Goal: Task Accomplishment & Management: Complete application form

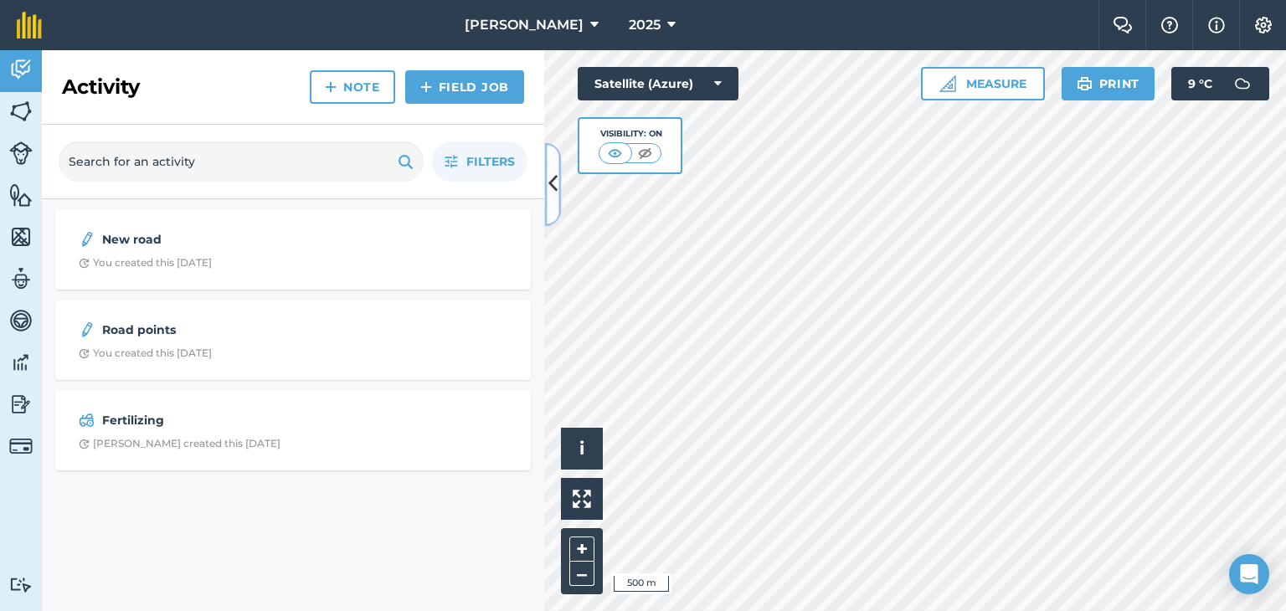
click at [556, 185] on icon at bounding box center [552, 184] width 9 height 29
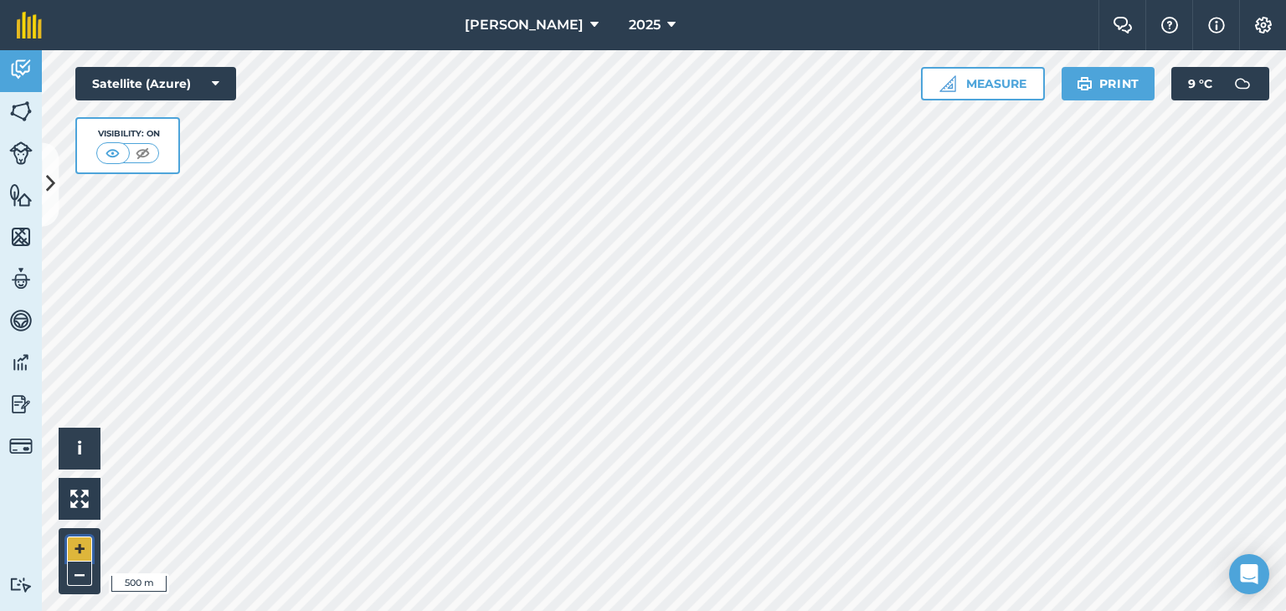
click at [87, 545] on button "+" at bounding box center [79, 548] width 25 height 25
click at [635, 610] on html "[PERSON_NAME] 2025 Farm Chat Help Info Settings [PERSON_NAME] - 2025 Reproduced…" at bounding box center [643, 305] width 1286 height 611
click at [82, 540] on button "+" at bounding box center [79, 548] width 25 height 25
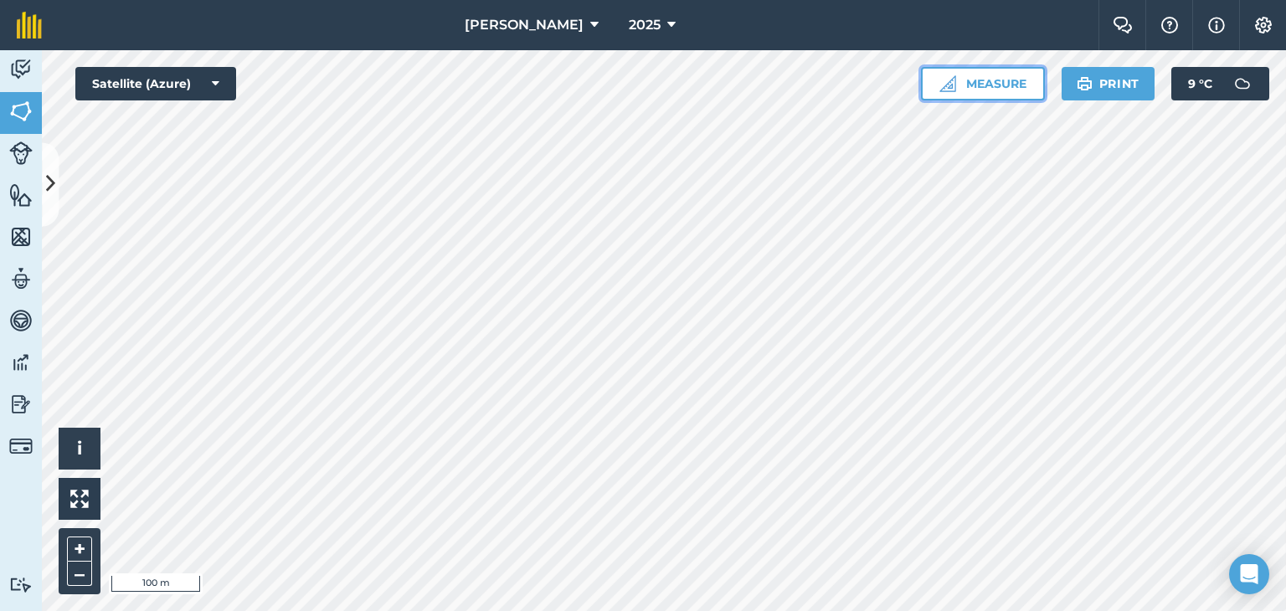
click at [994, 78] on button "Measure" at bounding box center [983, 83] width 124 height 33
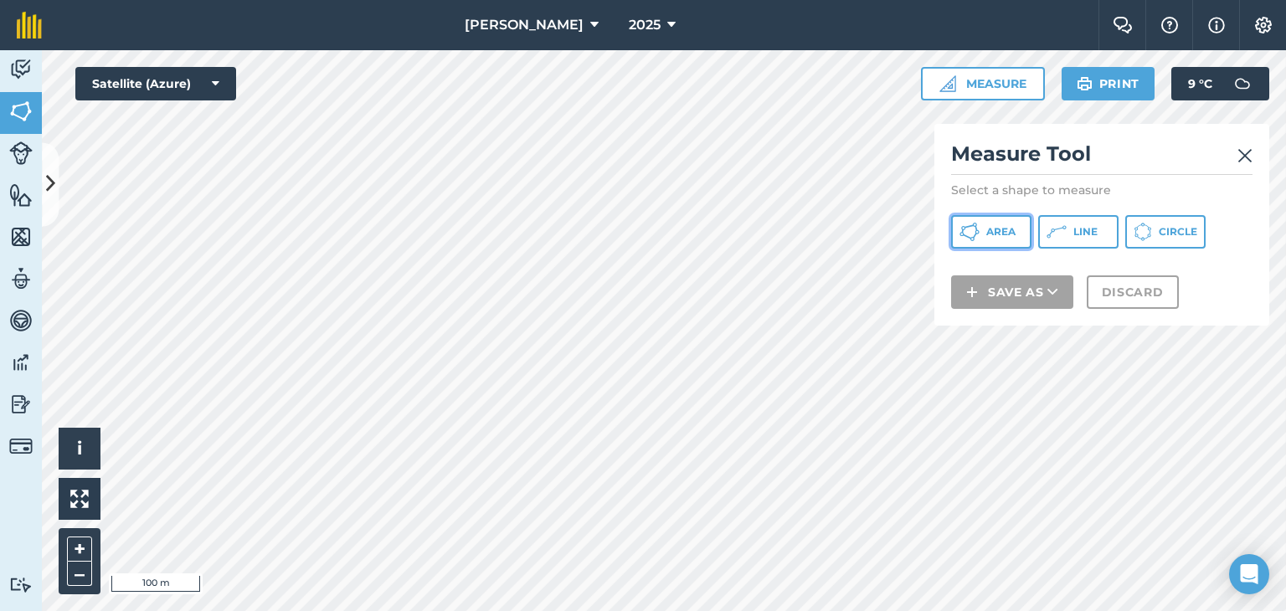
click at [1014, 228] on span "Area" at bounding box center [1000, 231] width 29 height 13
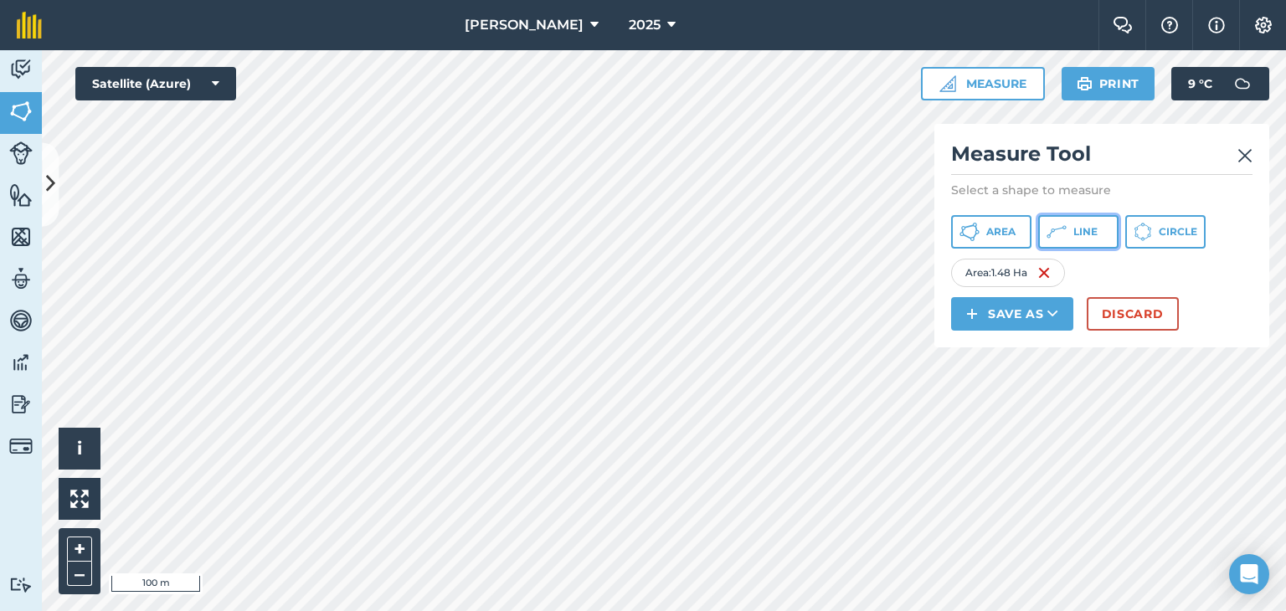
click at [1098, 229] on button "Line" at bounding box center [1078, 231] width 80 height 33
click at [1153, 228] on button "Circle" at bounding box center [1165, 231] width 80 height 33
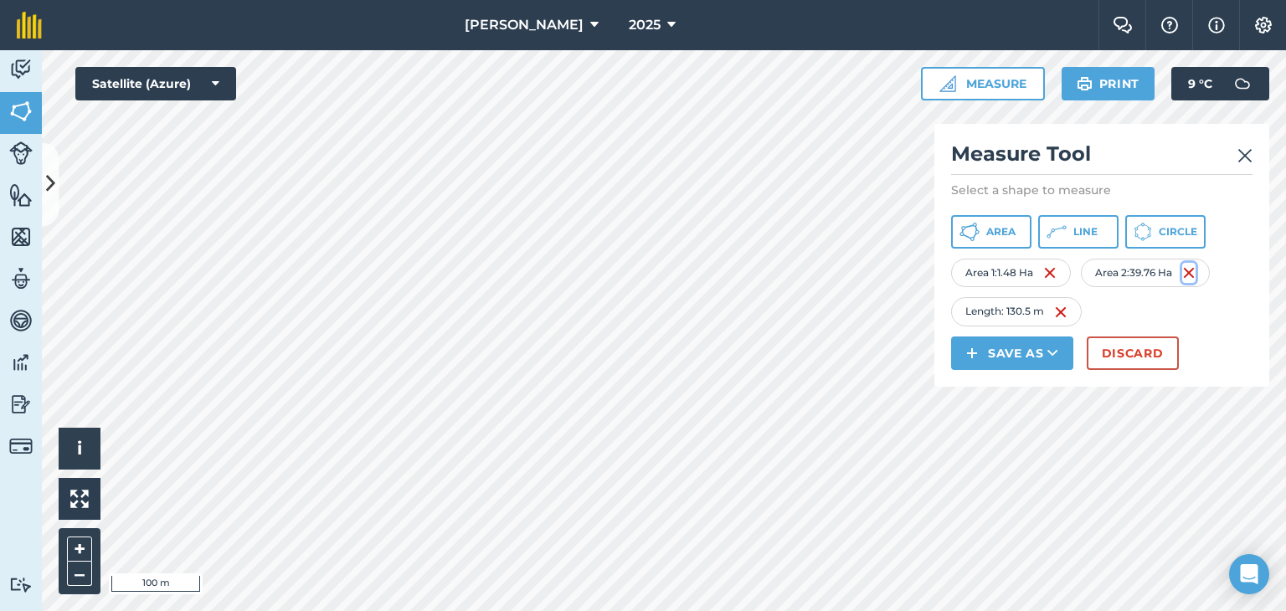
click at [1195, 269] on img at bounding box center [1188, 273] width 13 height 20
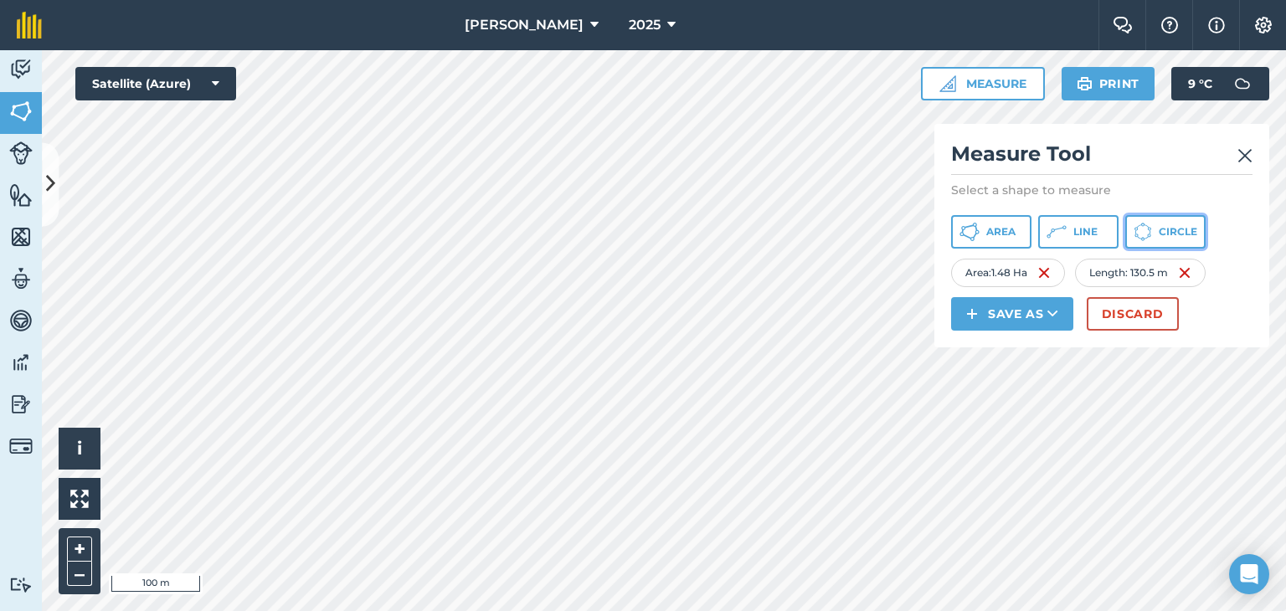
drag, startPoint x: 1166, startPoint y: 237, endPoint x: 1054, endPoint y: 275, distance: 118.6
click at [1161, 242] on button "Circle" at bounding box center [1165, 231] width 80 height 33
click at [1142, 309] on button "Discard" at bounding box center [1132, 313] width 92 height 33
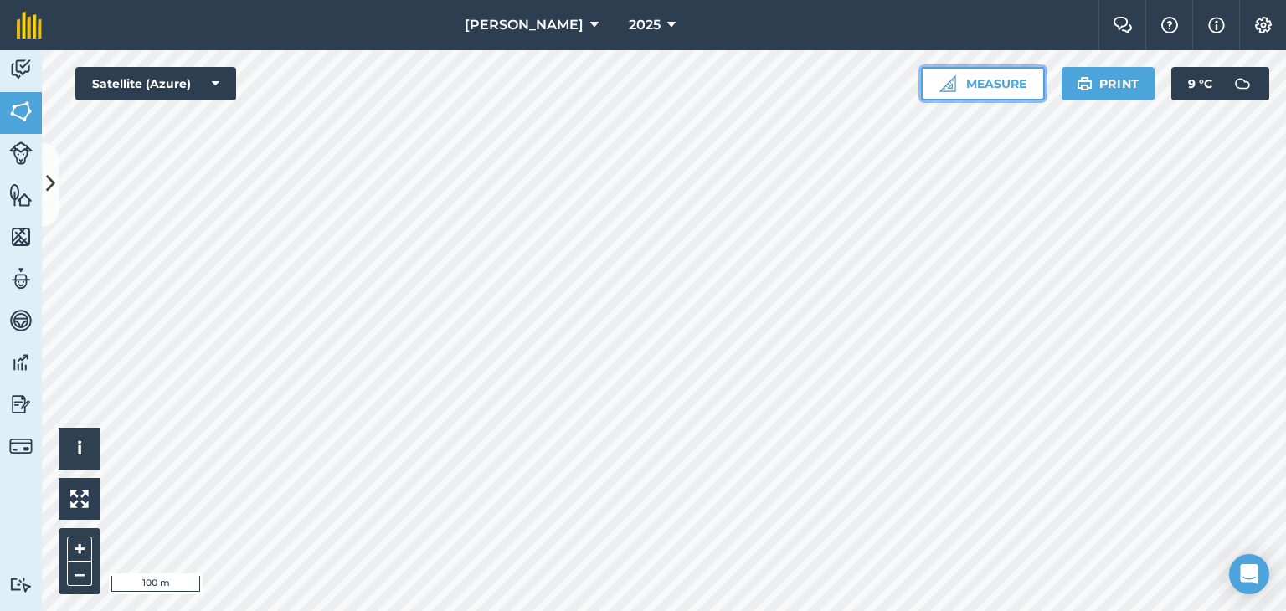
drag, startPoint x: 989, startPoint y: 78, endPoint x: 984, endPoint y: 88, distance: 11.2
click at [986, 86] on button "Measure" at bounding box center [983, 83] width 124 height 33
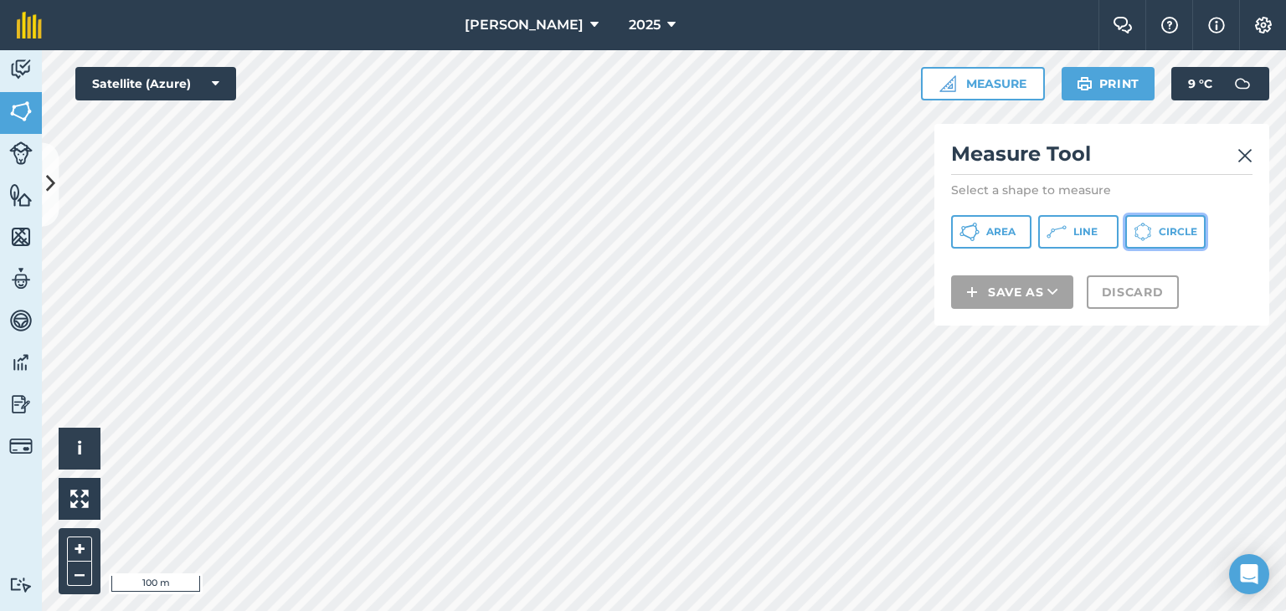
drag, startPoint x: 1178, startPoint y: 235, endPoint x: 974, endPoint y: 272, distance: 206.7
click at [1143, 254] on div "Measure Tool Select a shape to measure Area Line Circle Save as Discard" at bounding box center [1101, 225] width 335 height 202
click at [1168, 227] on span "Circle" at bounding box center [1177, 231] width 38 height 13
click at [1159, 227] on span "Circle" at bounding box center [1177, 231] width 38 height 13
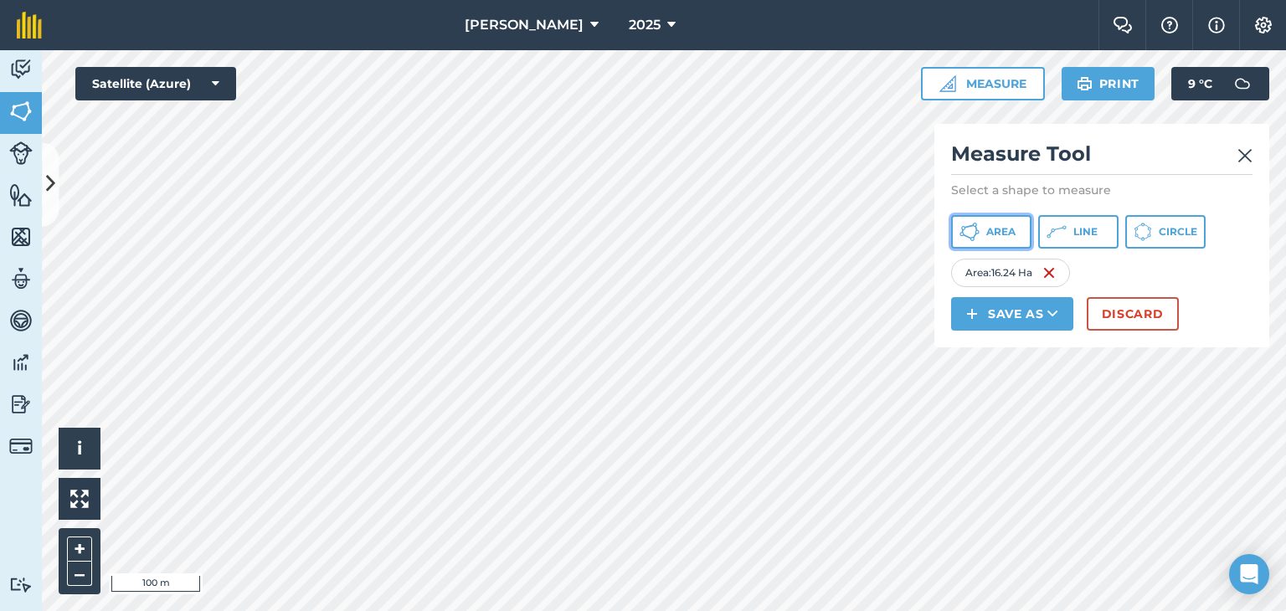
click at [1012, 233] on span "Area" at bounding box center [1000, 231] width 29 height 13
click at [1051, 272] on img at bounding box center [1054, 273] width 13 height 20
click at [1055, 311] on icon at bounding box center [1052, 313] width 11 height 17
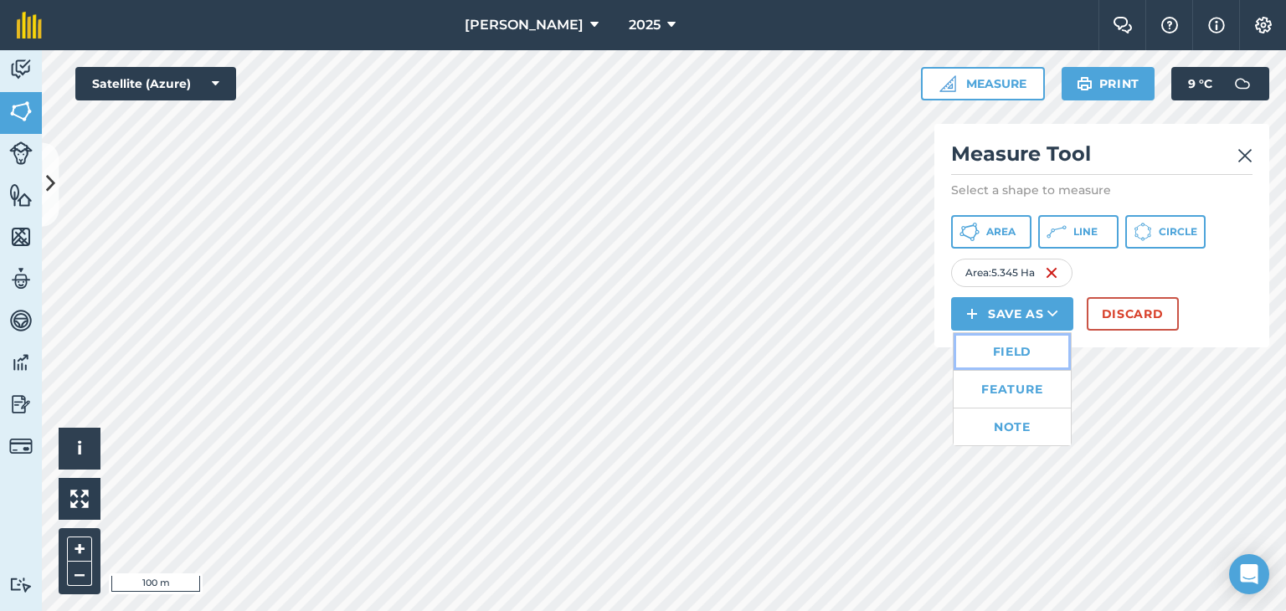
click at [1008, 346] on link "Field" at bounding box center [1011, 351] width 117 height 37
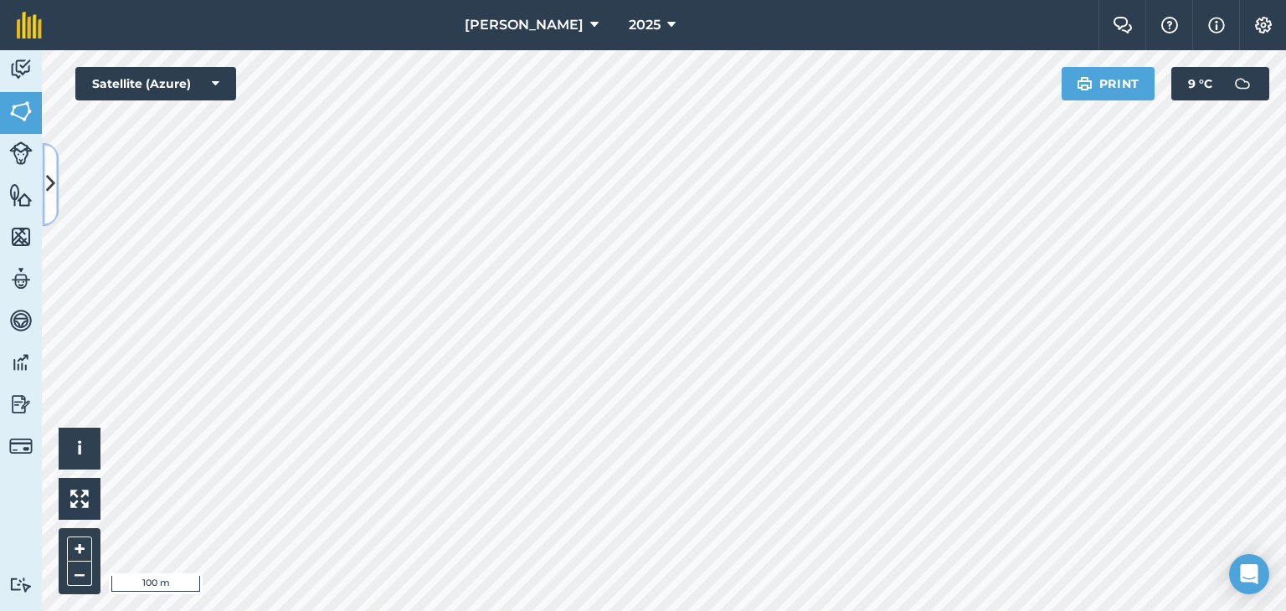
click at [44, 182] on button at bounding box center [50, 184] width 17 height 84
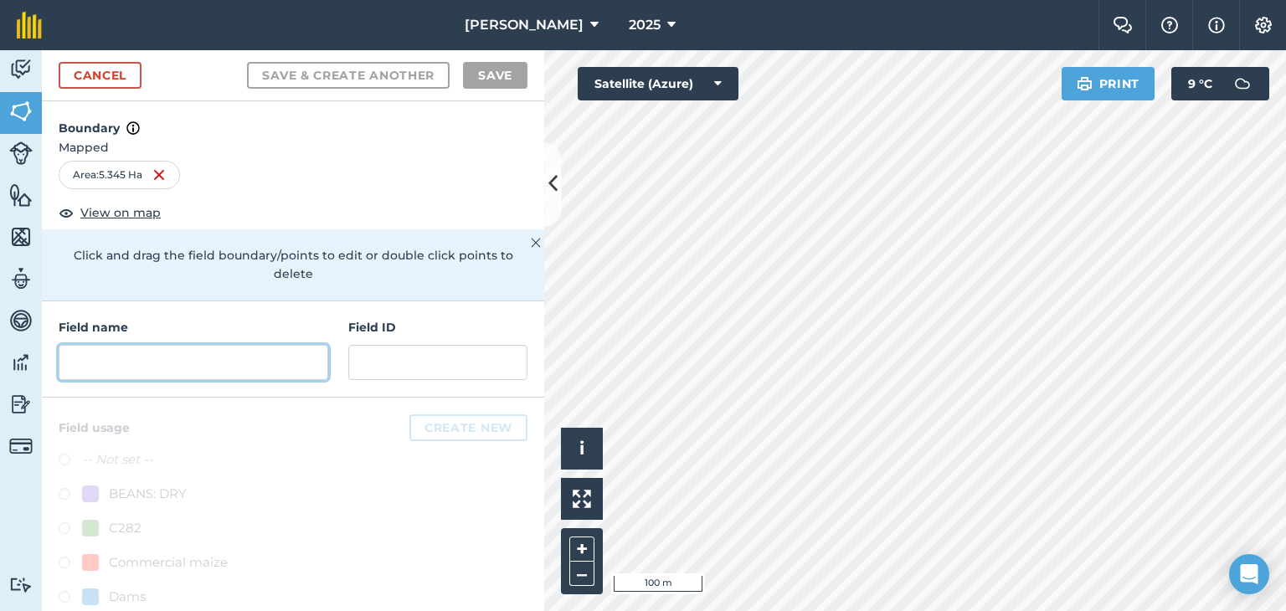
click at [84, 360] on input "text" at bounding box center [193, 362] width 269 height 35
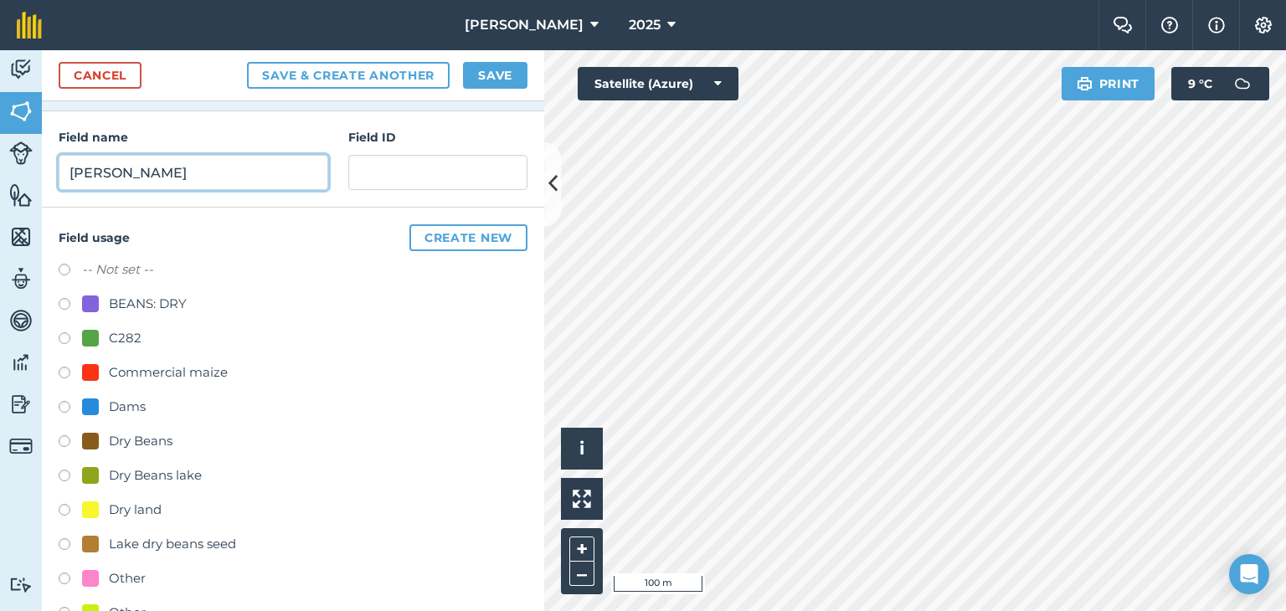
scroll to position [300, 0]
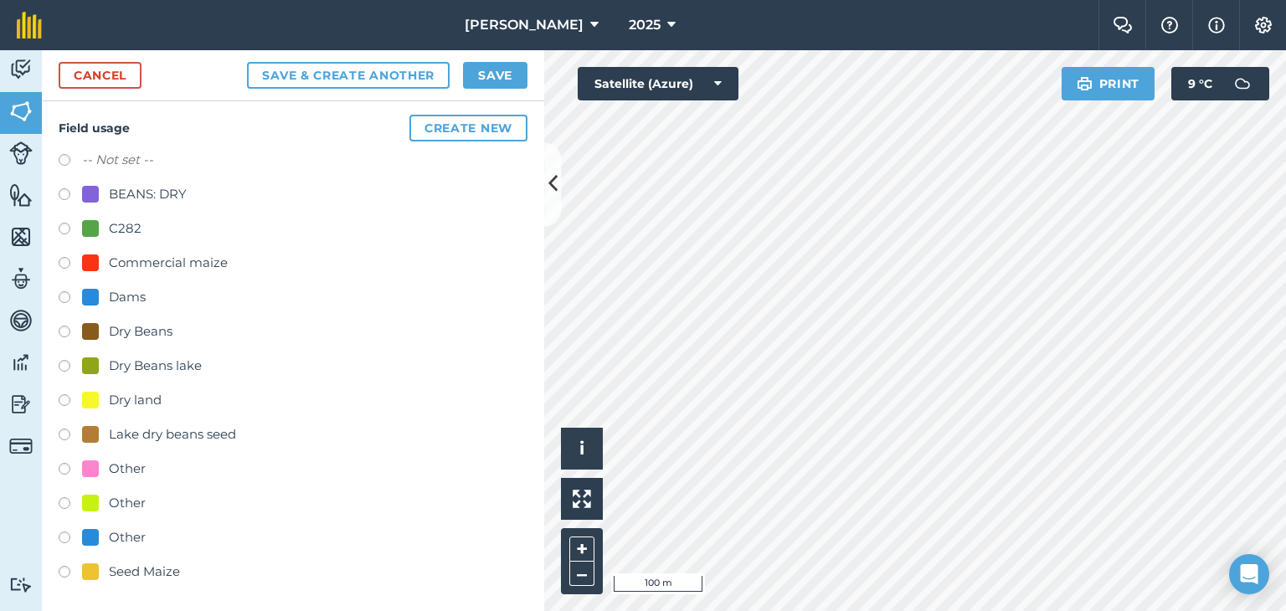
type input "[PERSON_NAME]"
click at [65, 463] on label at bounding box center [70, 471] width 23 height 17
radio input "true"
click at [480, 68] on button "Save" at bounding box center [495, 75] width 64 height 27
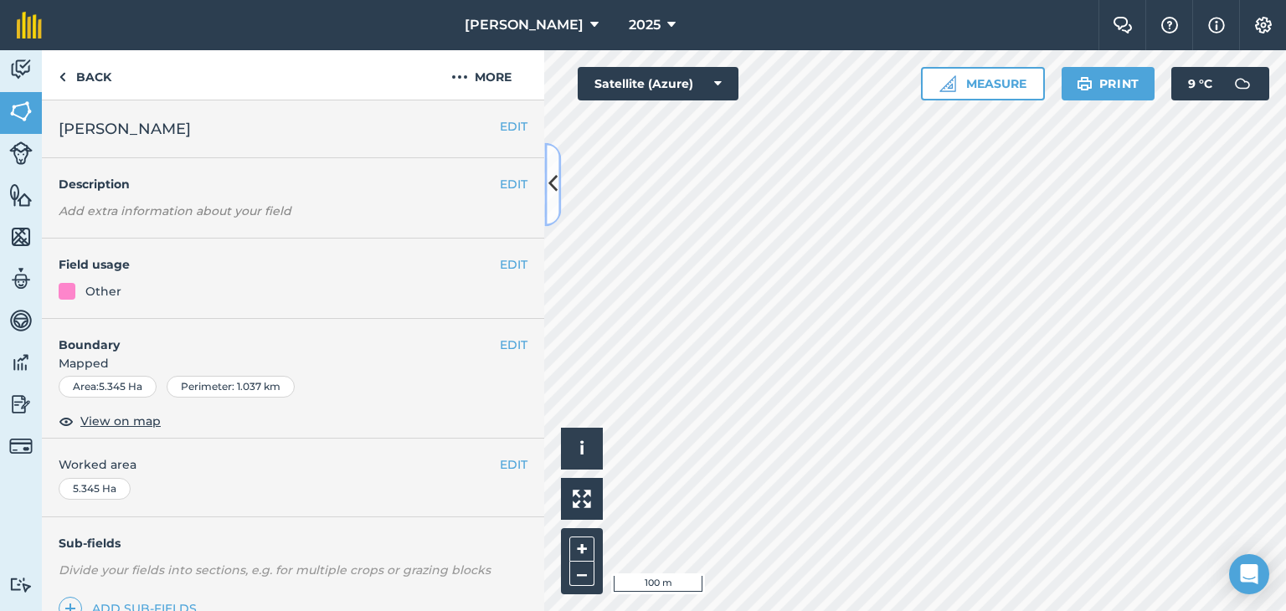
click at [557, 185] on icon at bounding box center [552, 184] width 9 height 29
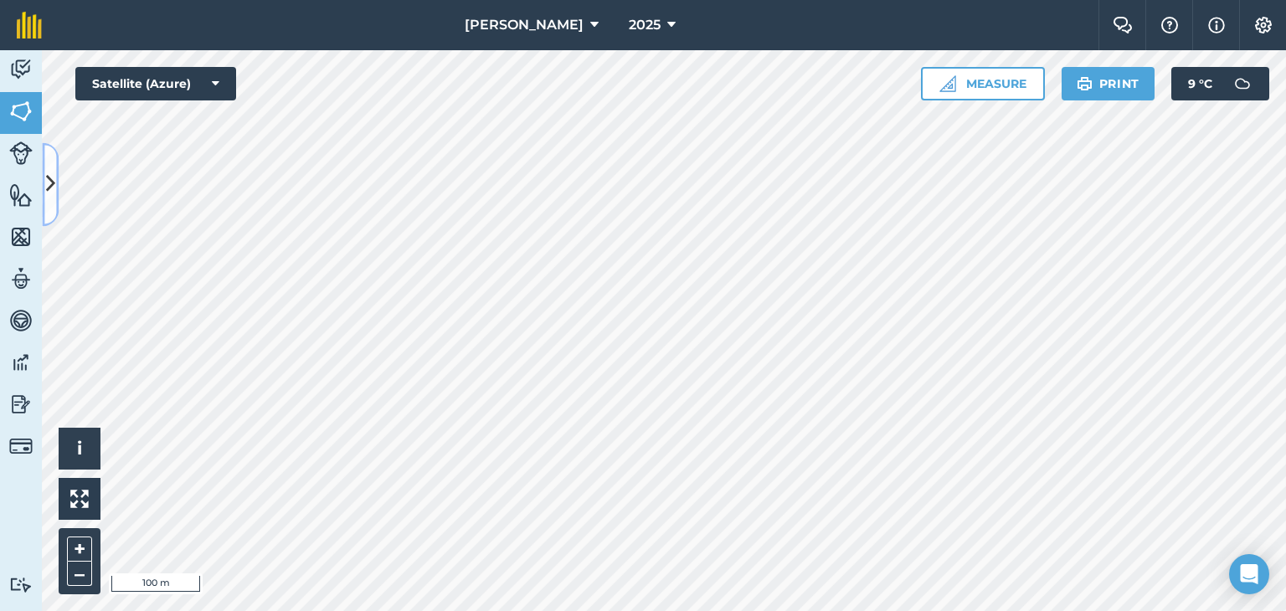
click at [43, 182] on button at bounding box center [50, 184] width 17 height 84
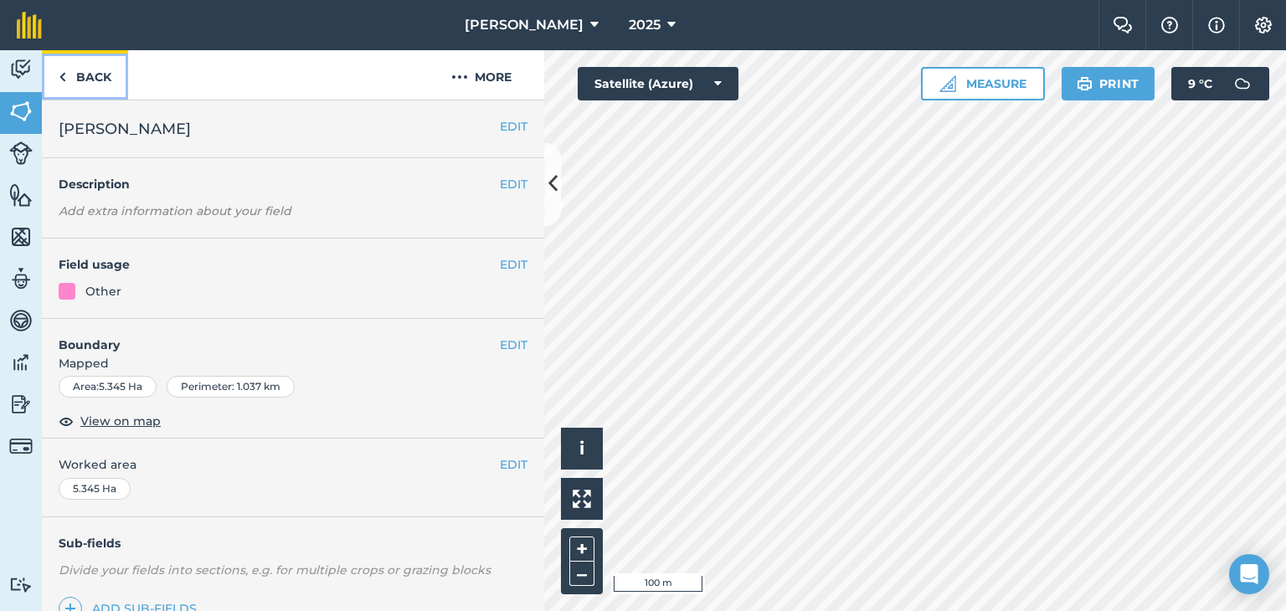
click at [67, 73] on link "Back" at bounding box center [85, 74] width 86 height 49
click at [61, 74] on img at bounding box center [63, 77] width 8 height 20
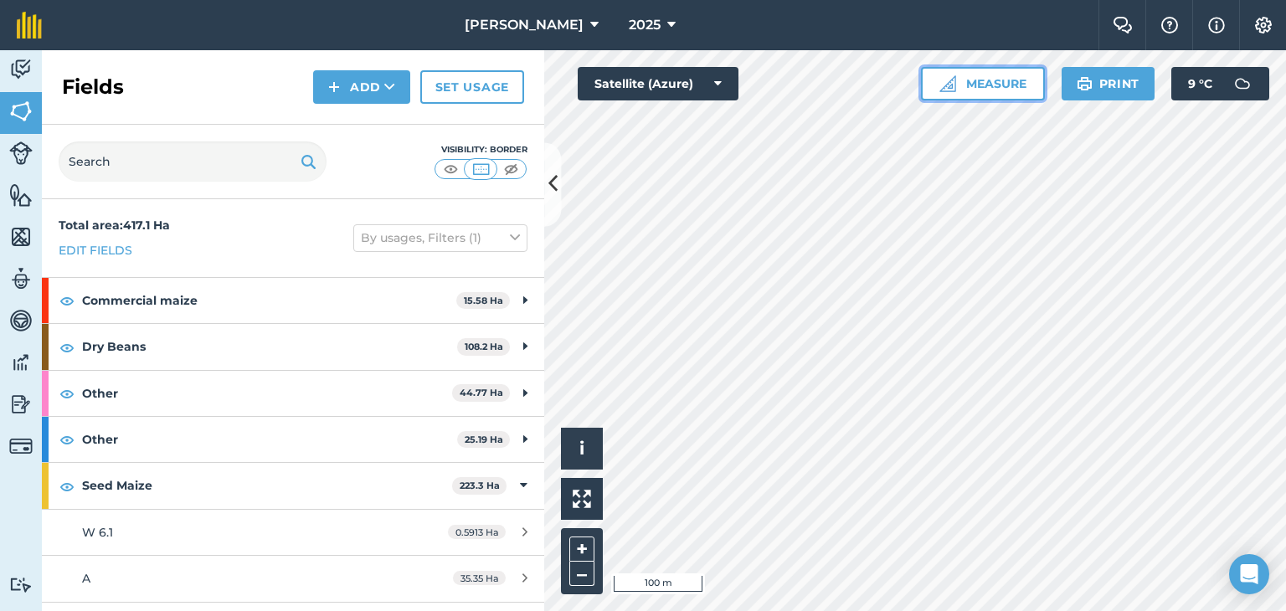
click at [996, 87] on button "Measure" at bounding box center [983, 83] width 124 height 33
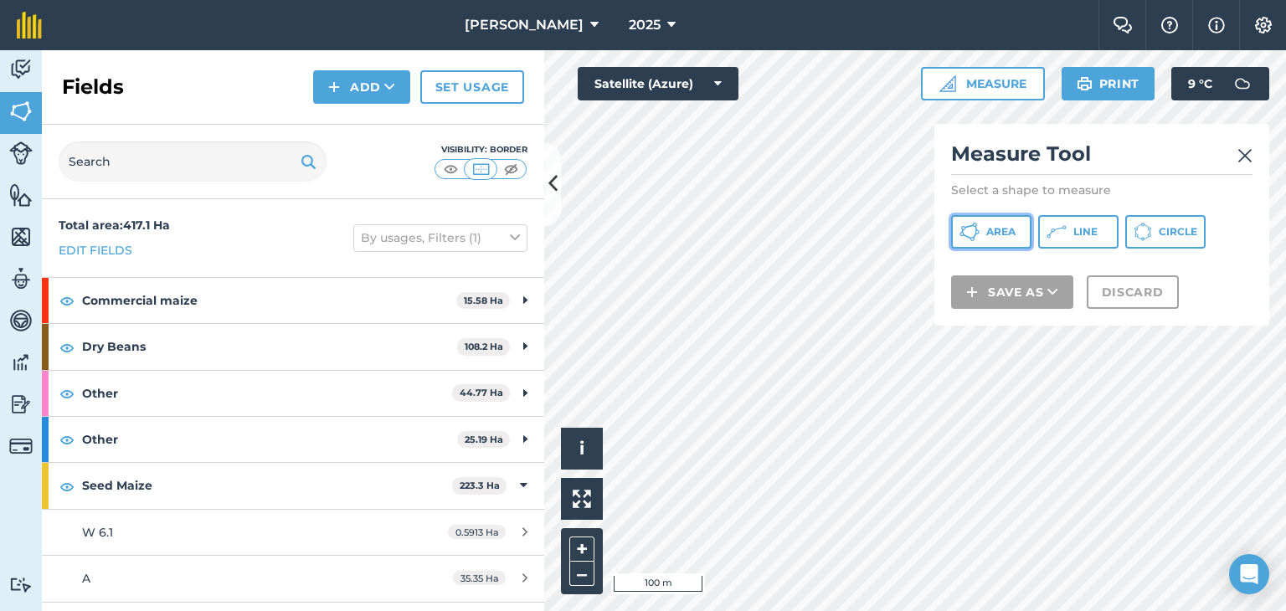
click at [1016, 220] on button "Area" at bounding box center [991, 231] width 80 height 33
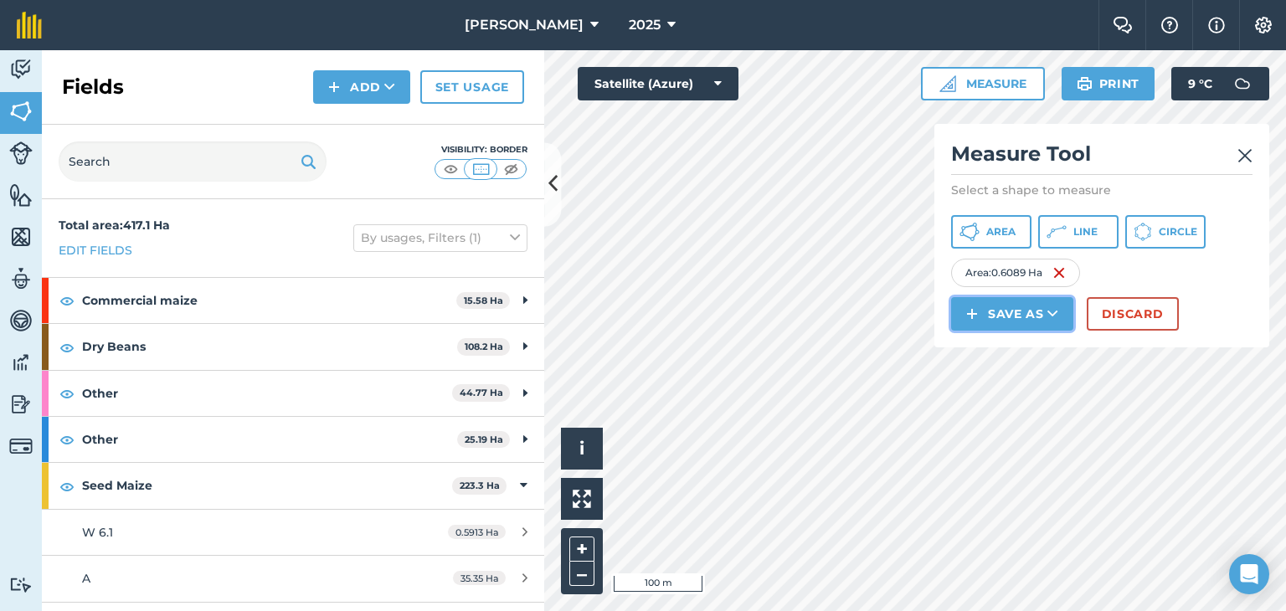
click at [1058, 311] on button "Save as" at bounding box center [1012, 313] width 122 height 33
click at [1009, 355] on link "Field" at bounding box center [1011, 351] width 117 height 37
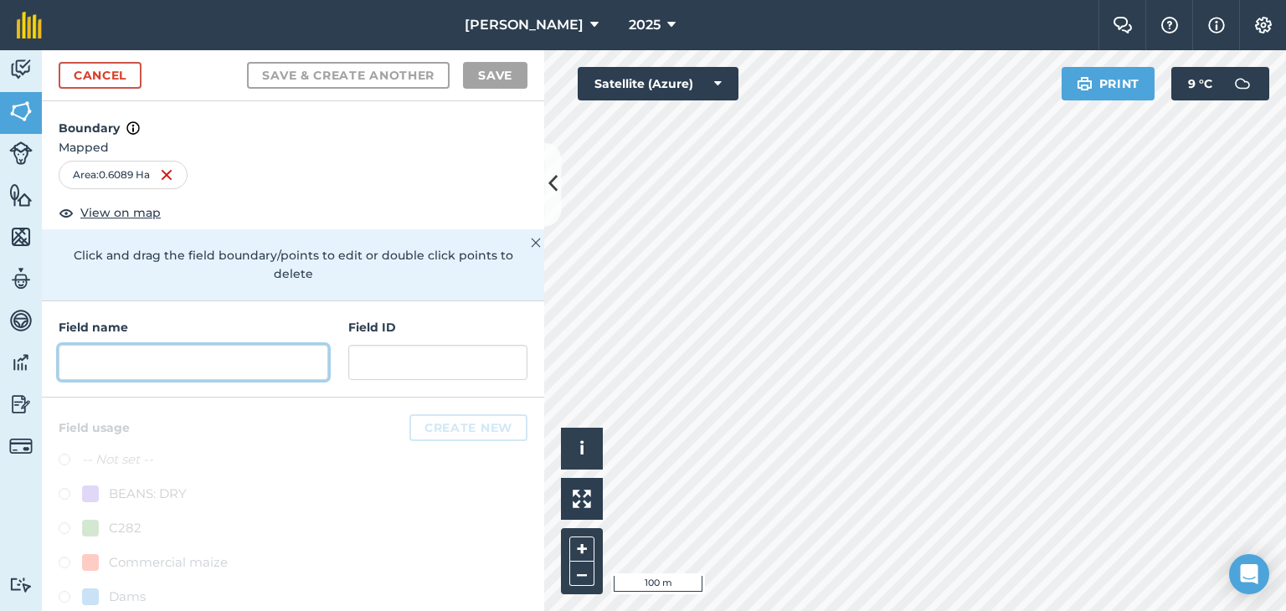
click at [84, 369] on input "text" at bounding box center [193, 362] width 269 height 35
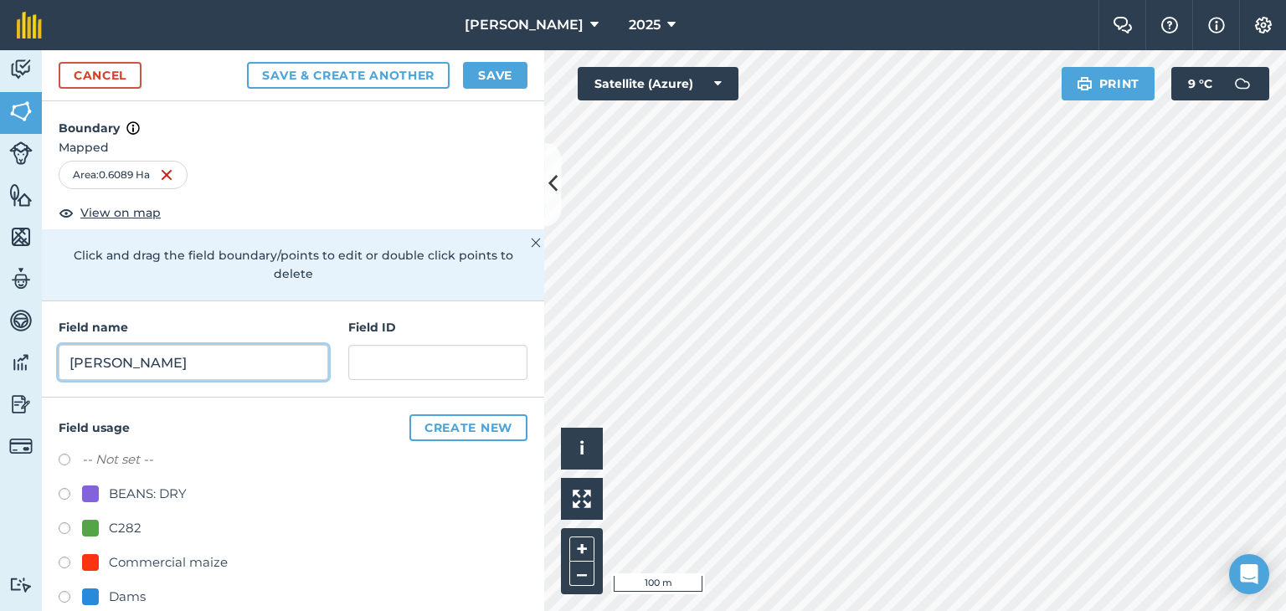
type input "[PERSON_NAME]"
click at [502, 72] on button "Save" at bounding box center [495, 75] width 64 height 27
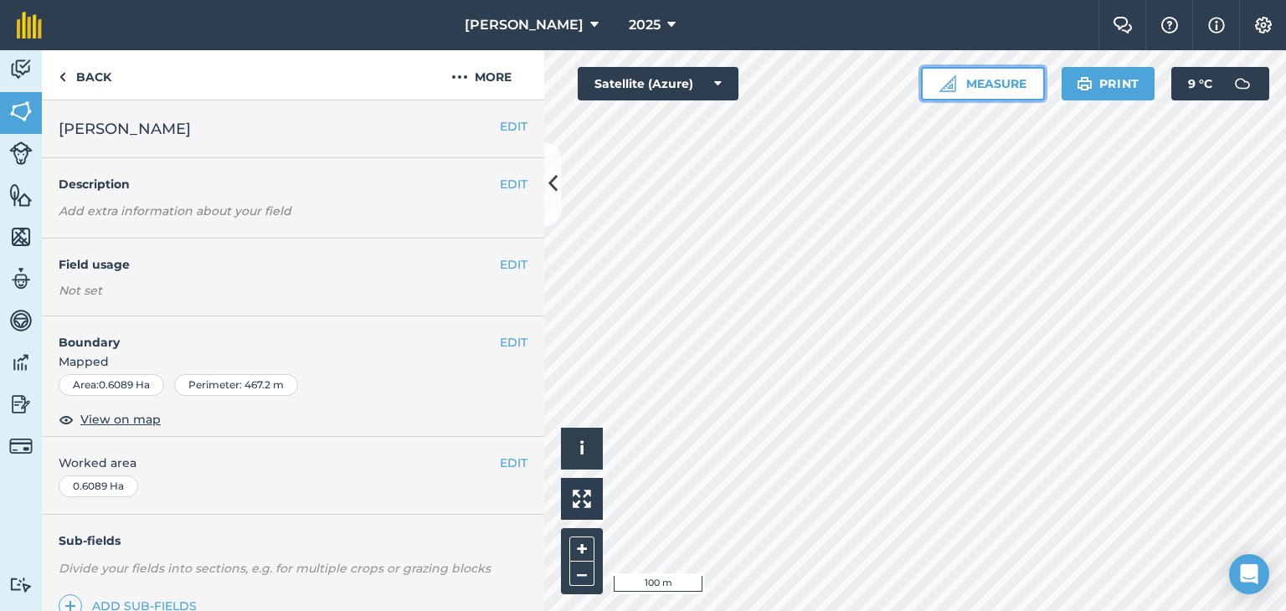
click at [1011, 80] on button "Measure" at bounding box center [983, 83] width 124 height 33
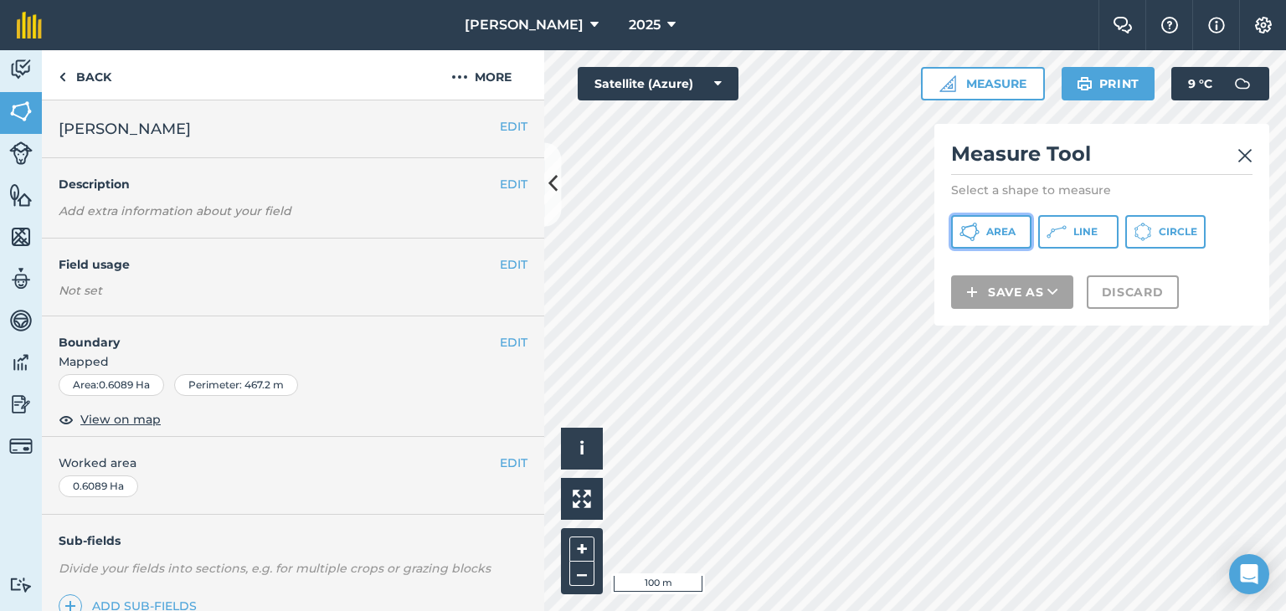
click at [994, 228] on span "Area" at bounding box center [1000, 231] width 29 height 13
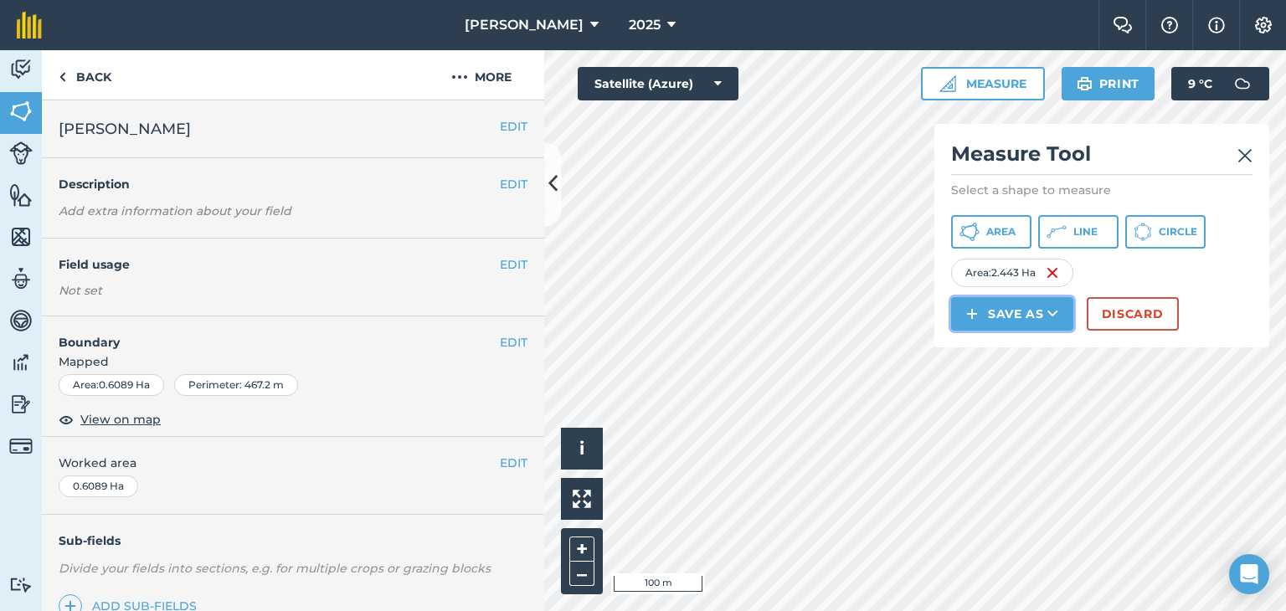
click at [1050, 310] on icon at bounding box center [1052, 313] width 11 height 17
click at [1025, 348] on link "Field" at bounding box center [1011, 351] width 117 height 37
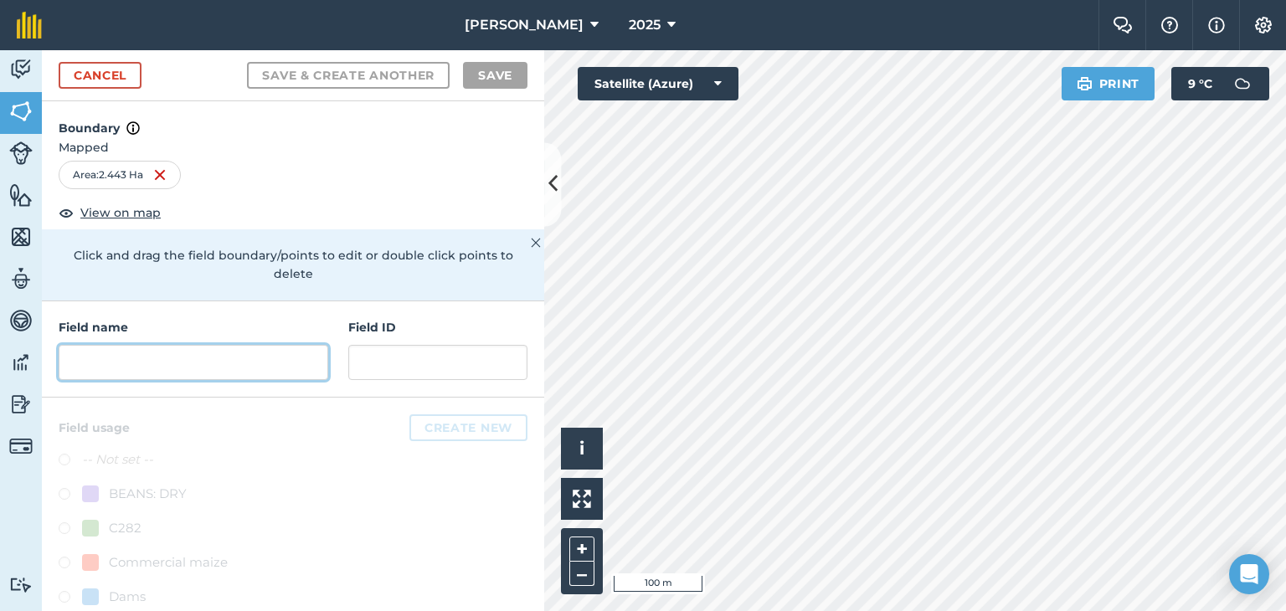
click at [110, 369] on input "text" at bounding box center [193, 362] width 269 height 35
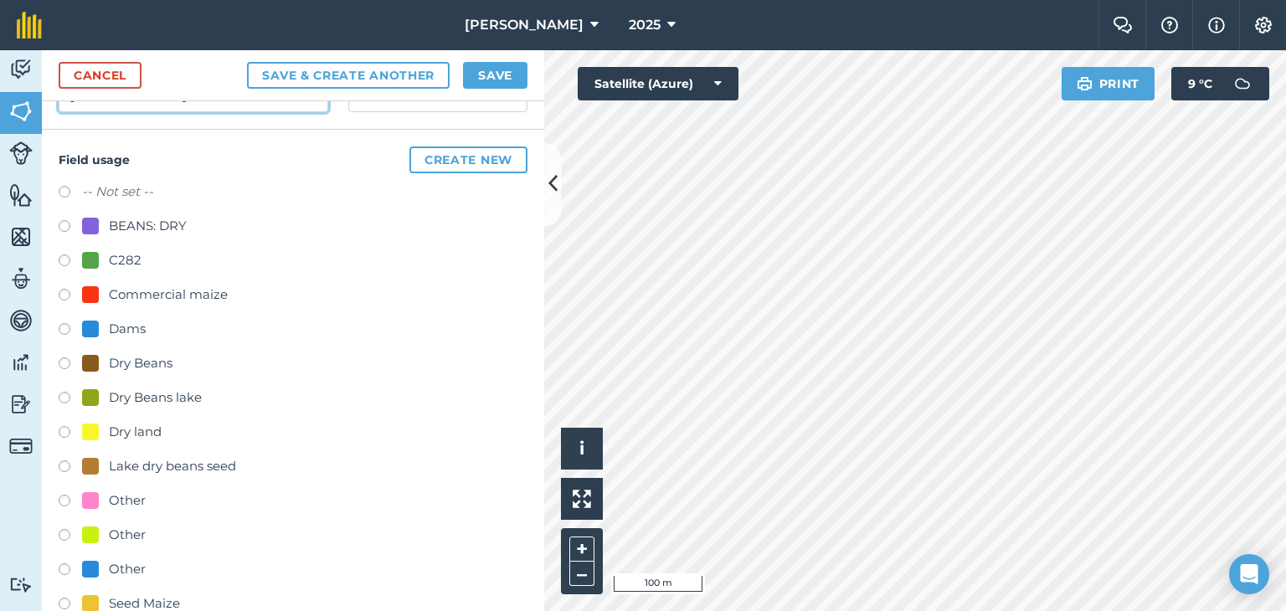
scroll to position [300, 0]
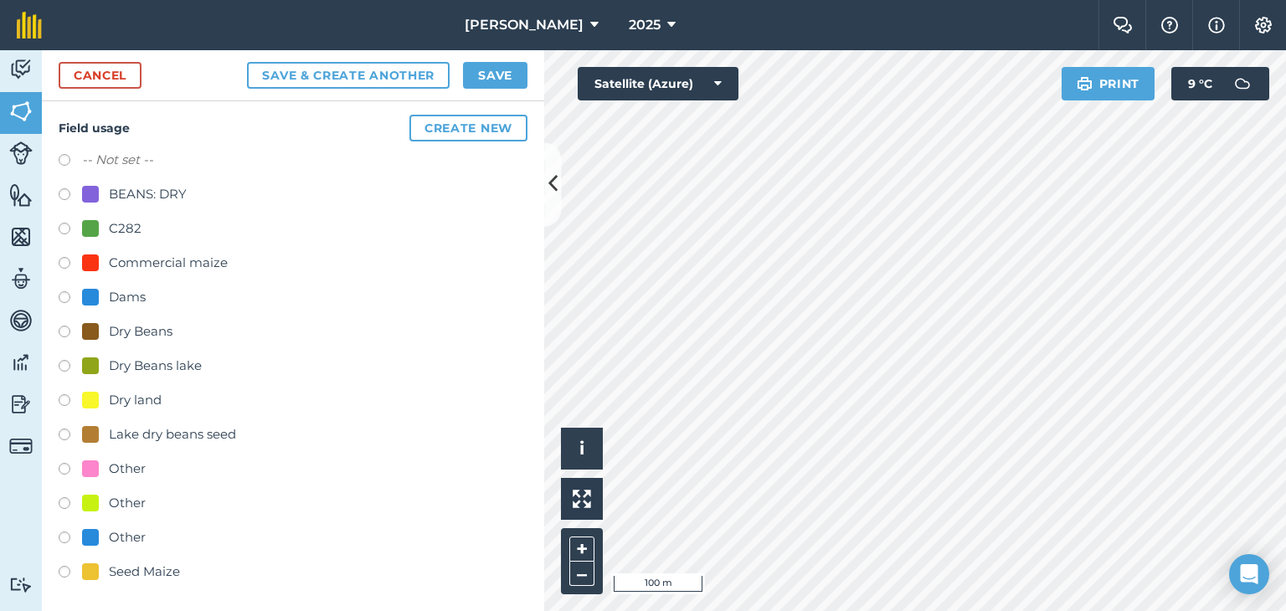
type input "[PERSON_NAME]"
click at [59, 465] on label at bounding box center [70, 471] width 23 height 17
radio input "true"
click at [488, 69] on button "Save" at bounding box center [495, 75] width 64 height 27
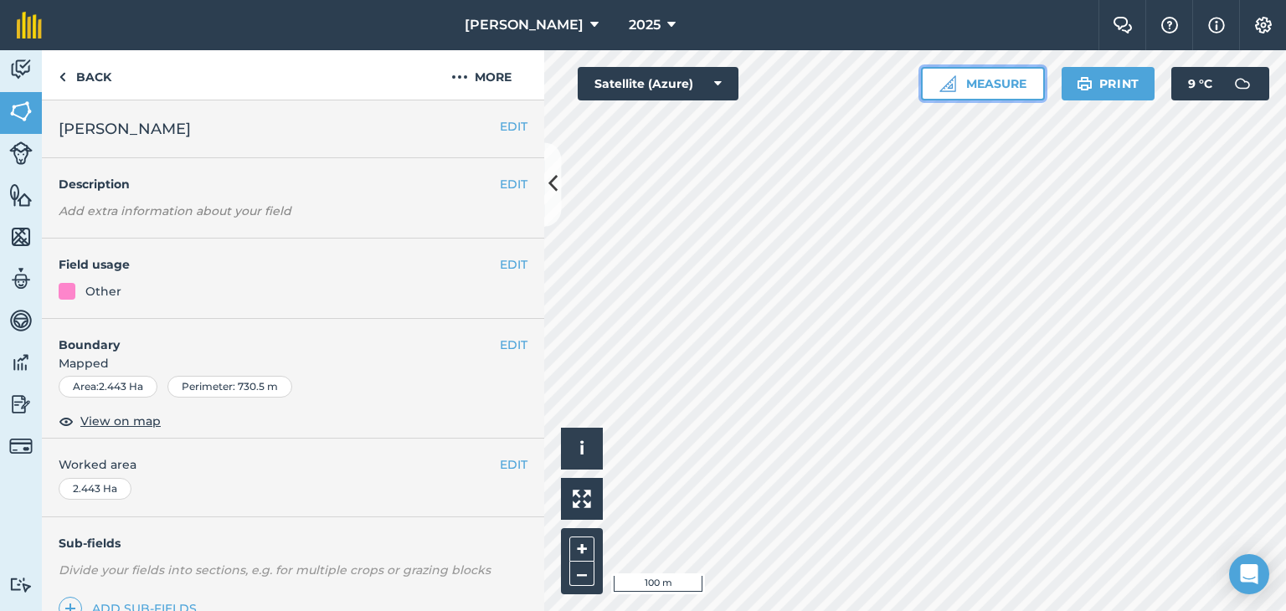
click at [1001, 82] on button "Measure" at bounding box center [983, 83] width 124 height 33
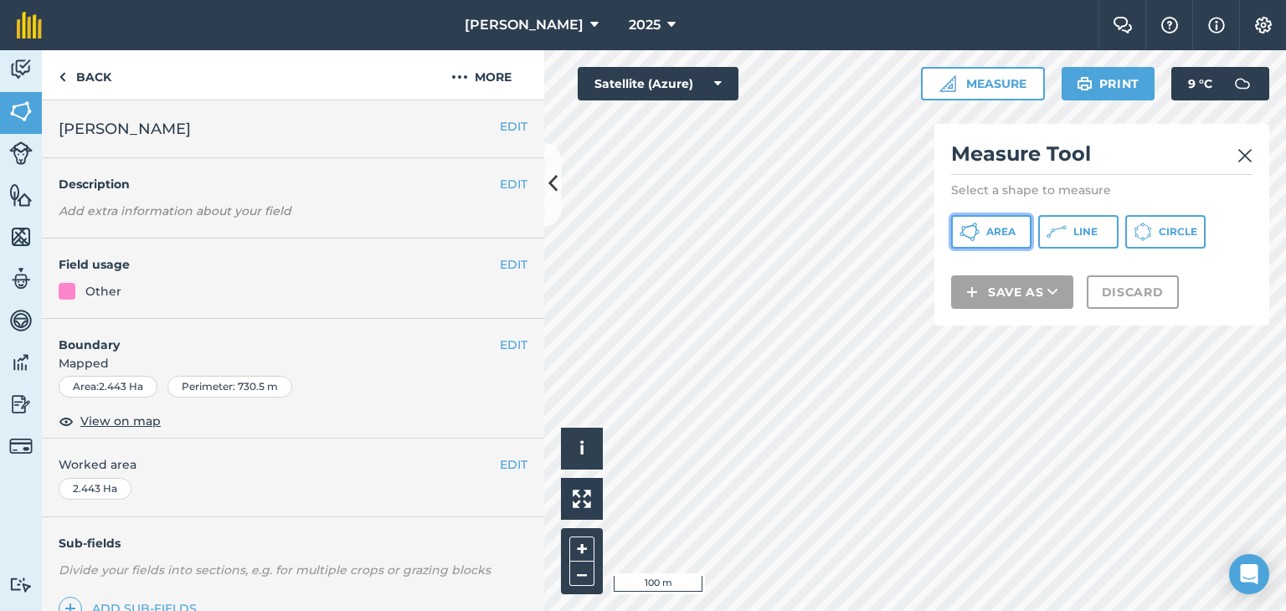
click at [986, 230] on span "Area" at bounding box center [1000, 231] width 29 height 13
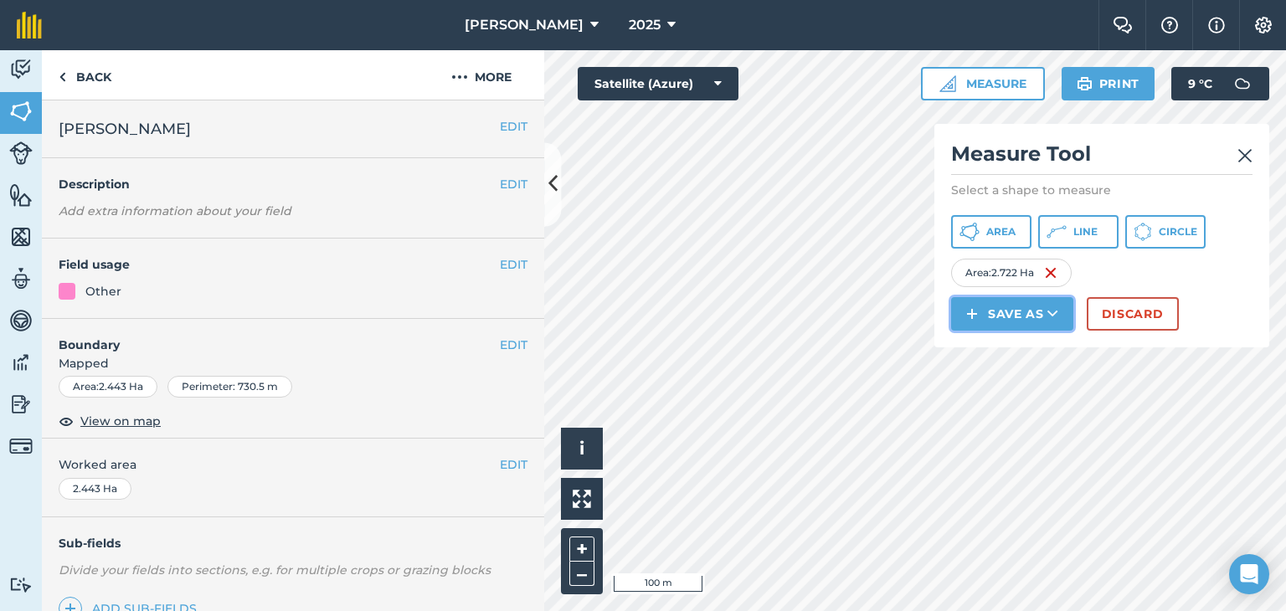
click at [1050, 308] on icon at bounding box center [1052, 313] width 11 height 17
click at [1024, 351] on link "Field" at bounding box center [1011, 351] width 117 height 37
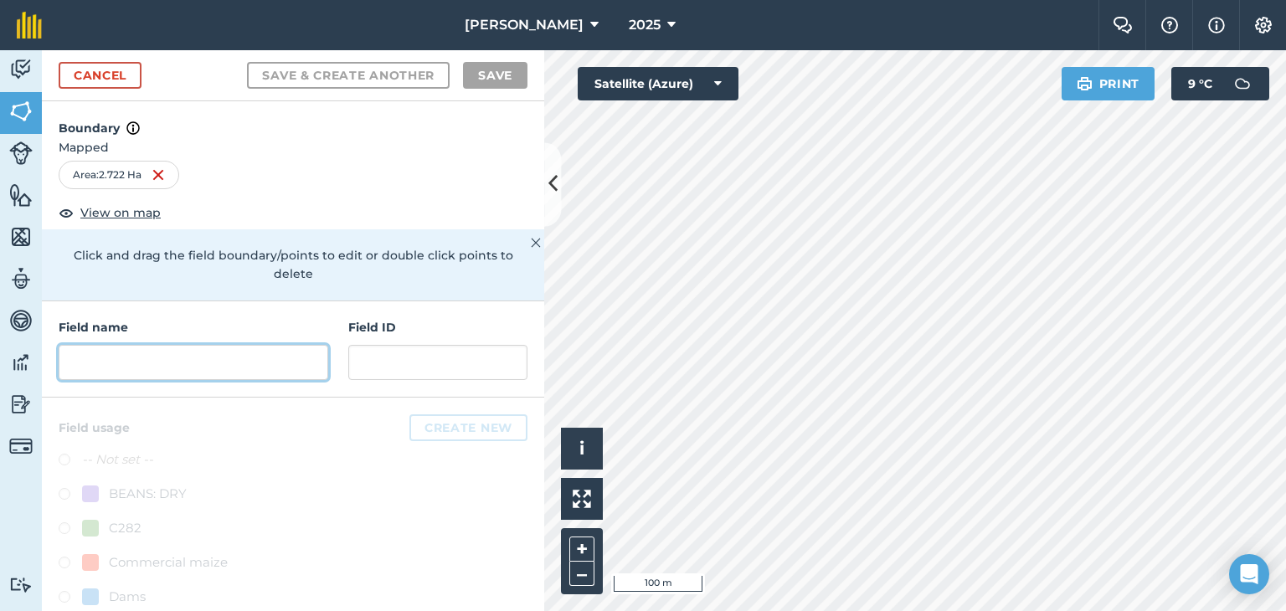
click at [70, 357] on input "text" at bounding box center [193, 362] width 269 height 35
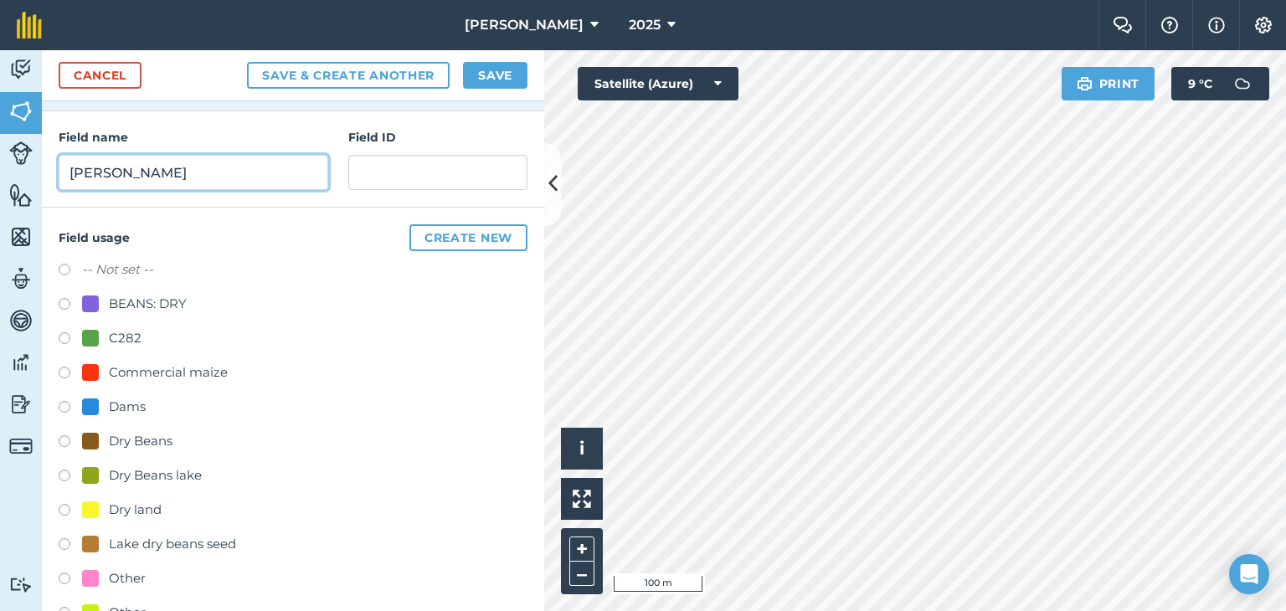
scroll to position [245, 0]
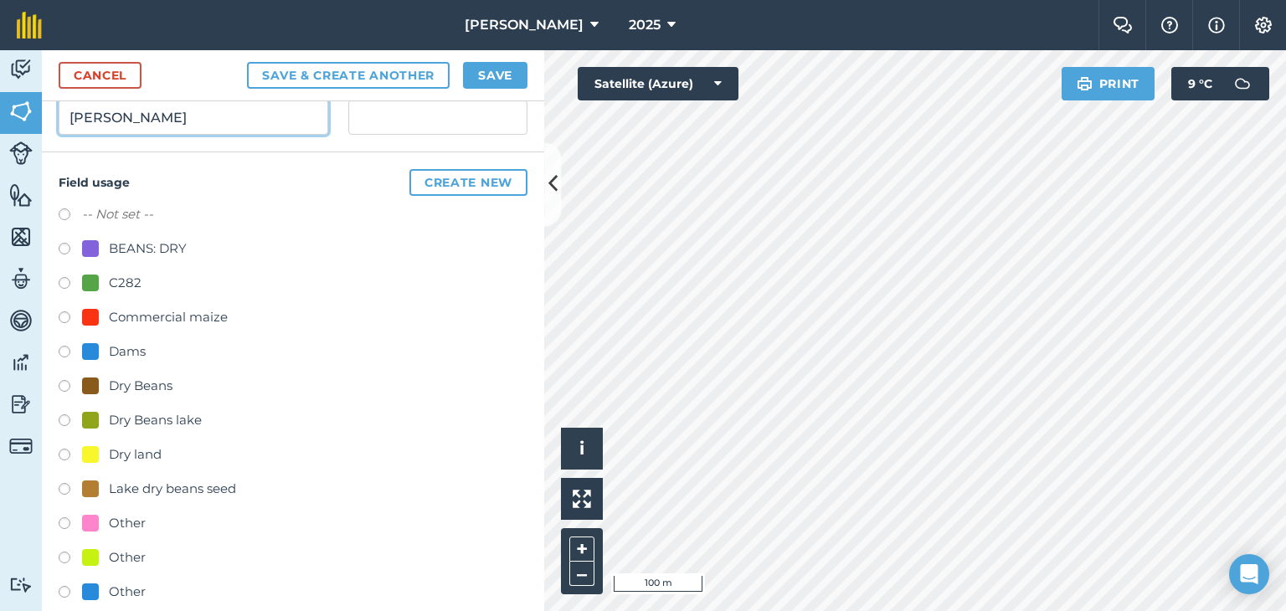
type input "[PERSON_NAME]"
click at [60, 520] on label at bounding box center [70, 525] width 23 height 17
radio input "true"
click at [499, 68] on button "Save" at bounding box center [495, 75] width 64 height 27
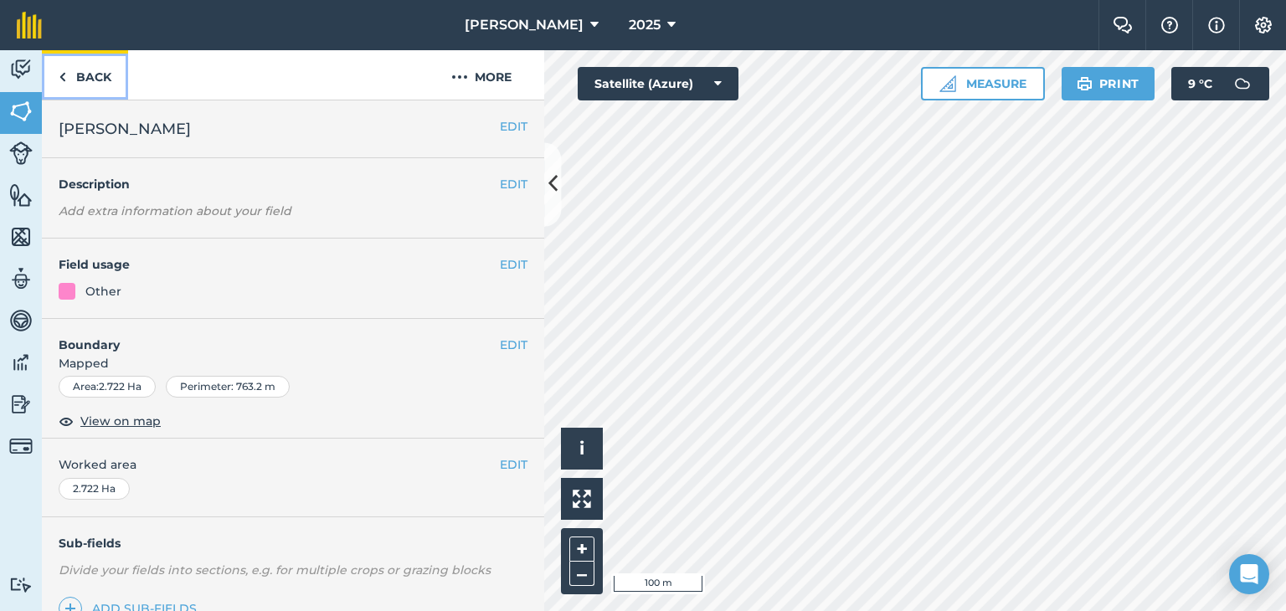
click at [59, 75] on img at bounding box center [63, 77] width 8 height 20
click at [506, 263] on button "EDIT" at bounding box center [514, 264] width 28 height 18
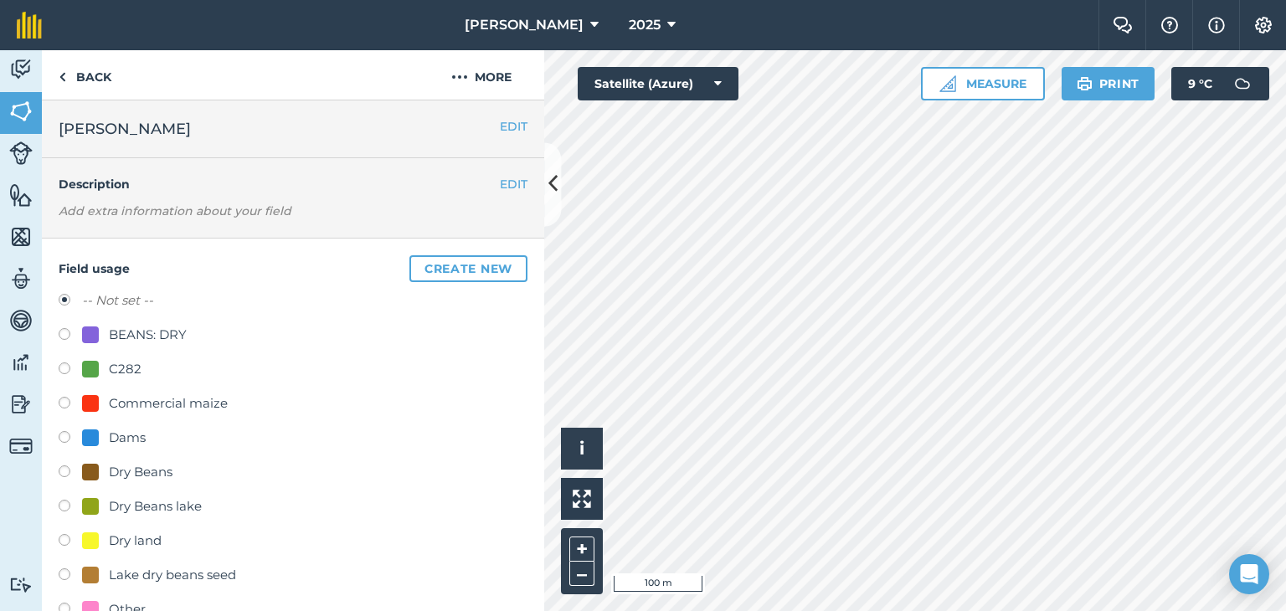
click at [64, 603] on label at bounding box center [70, 611] width 23 height 17
radio input "true"
radio input "false"
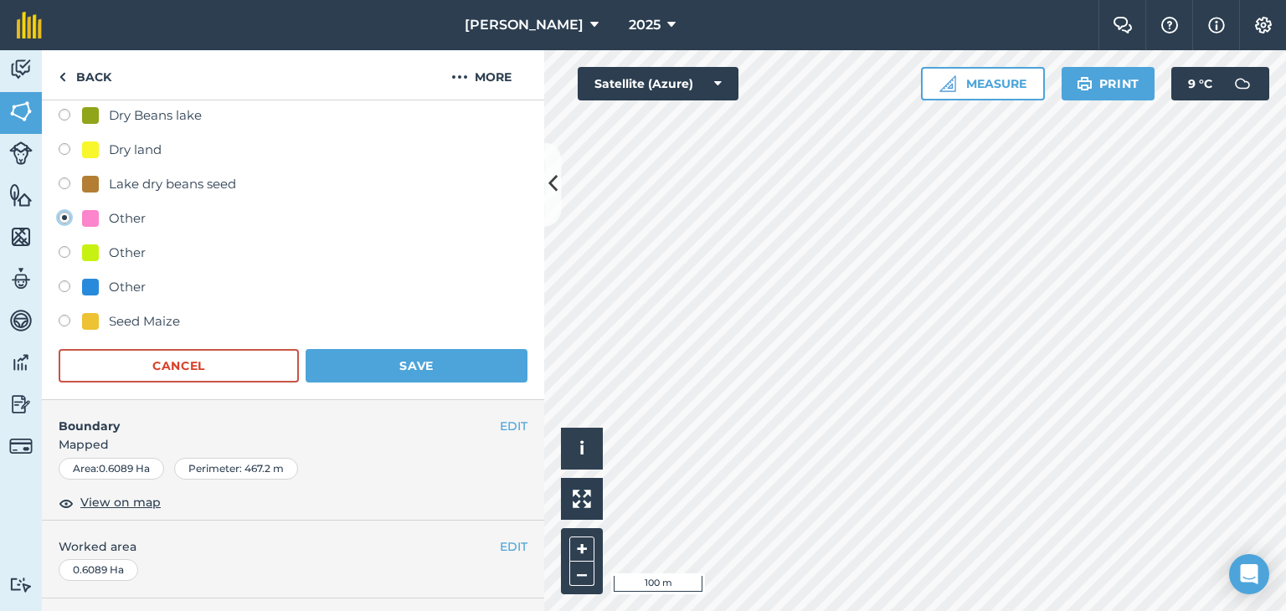
scroll to position [424, 0]
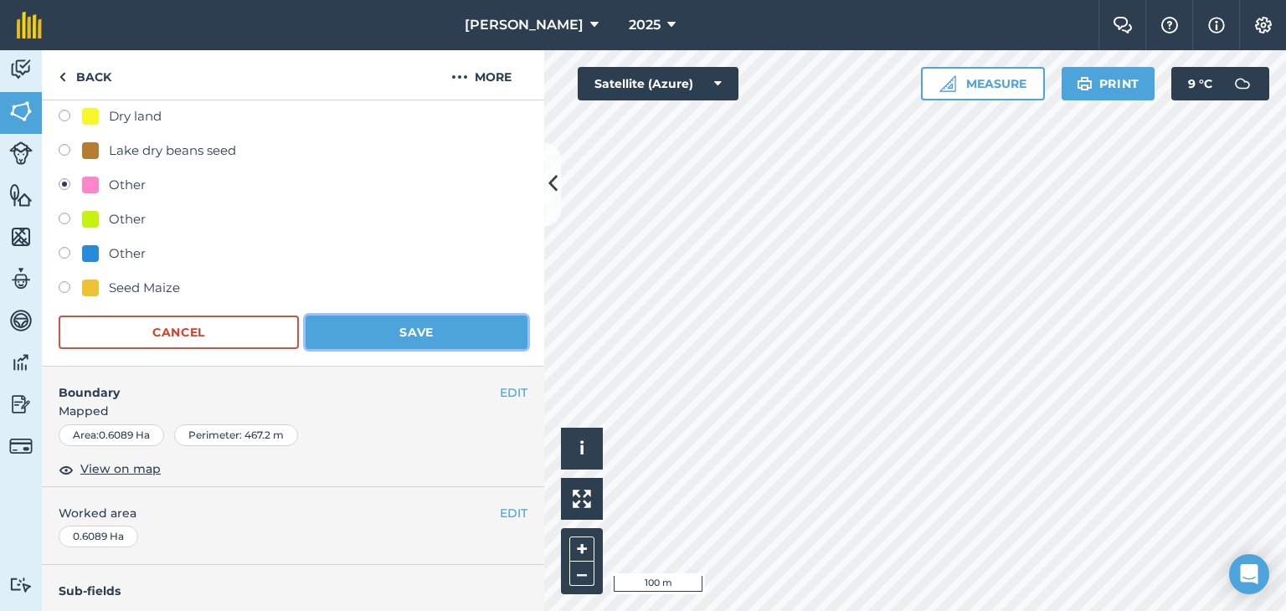
click at [419, 316] on button "Save" at bounding box center [416, 332] width 222 height 33
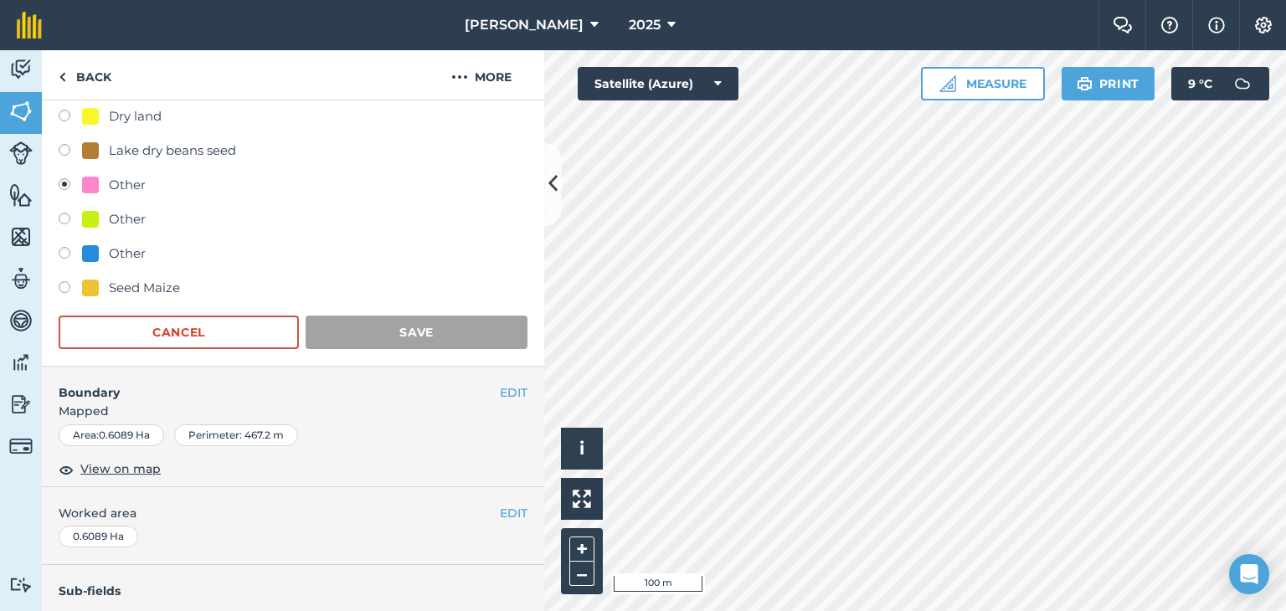
scroll to position [221, 0]
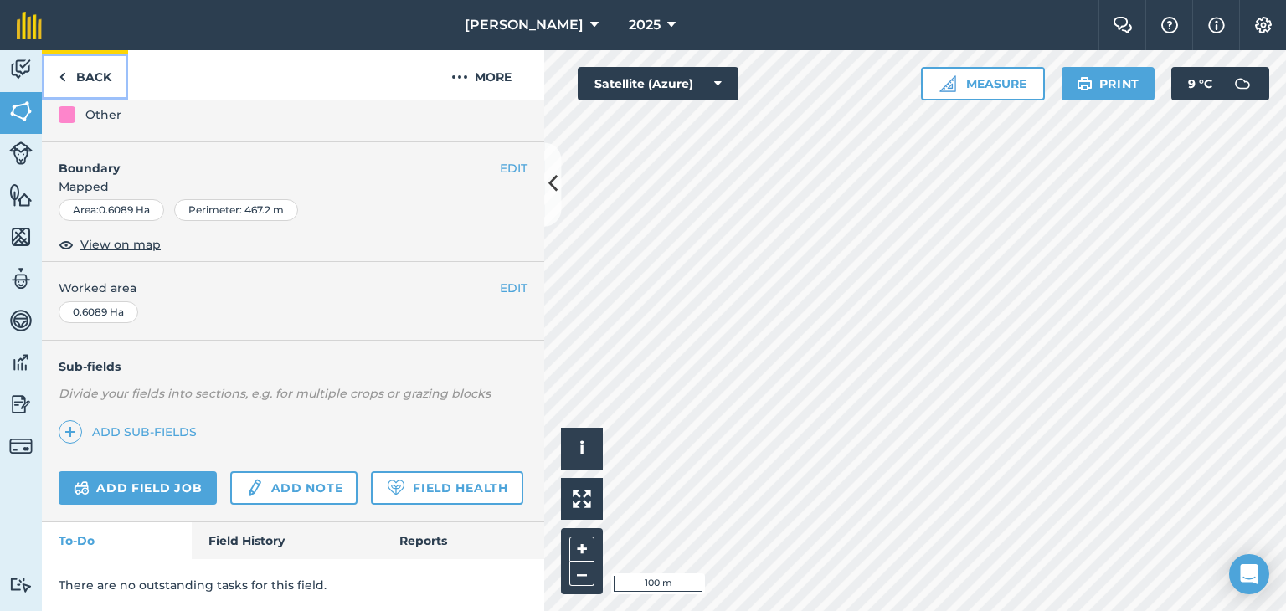
click at [59, 77] on img at bounding box center [63, 77] width 8 height 20
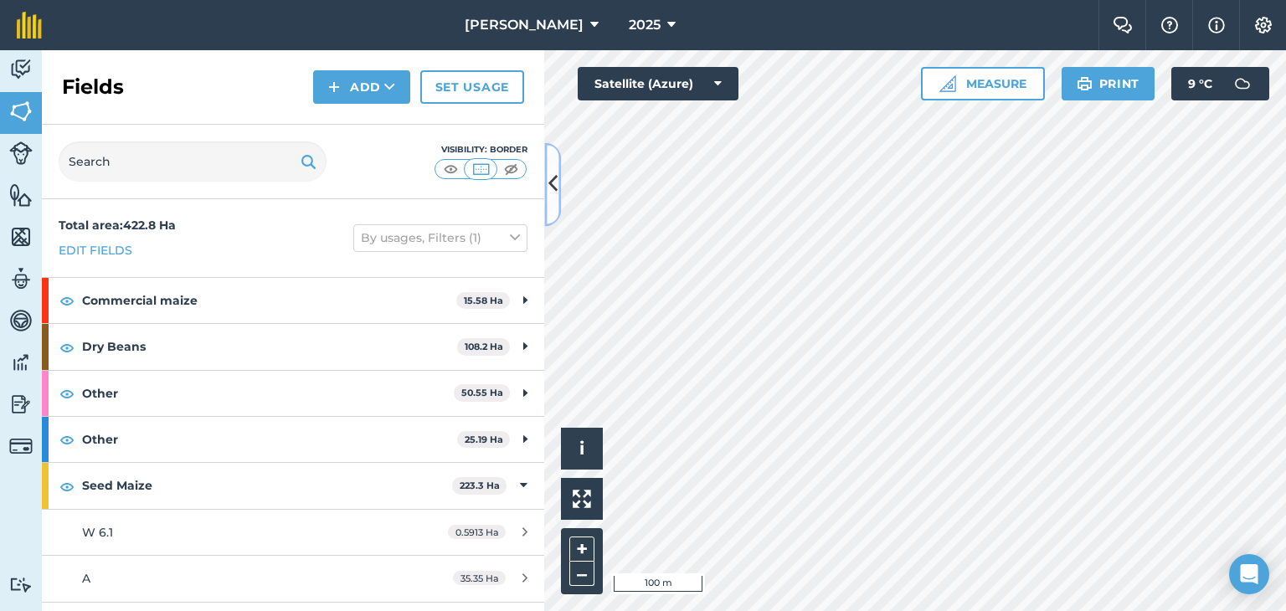
click at [549, 177] on icon at bounding box center [552, 184] width 9 height 29
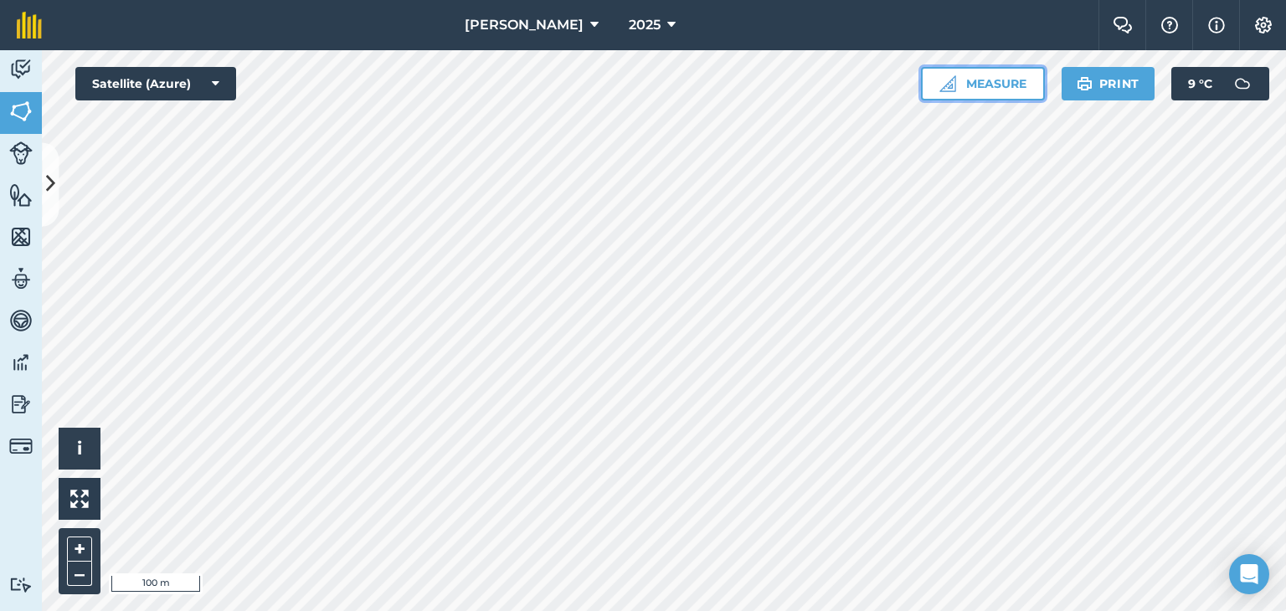
click at [1003, 81] on button "Measure" at bounding box center [983, 83] width 124 height 33
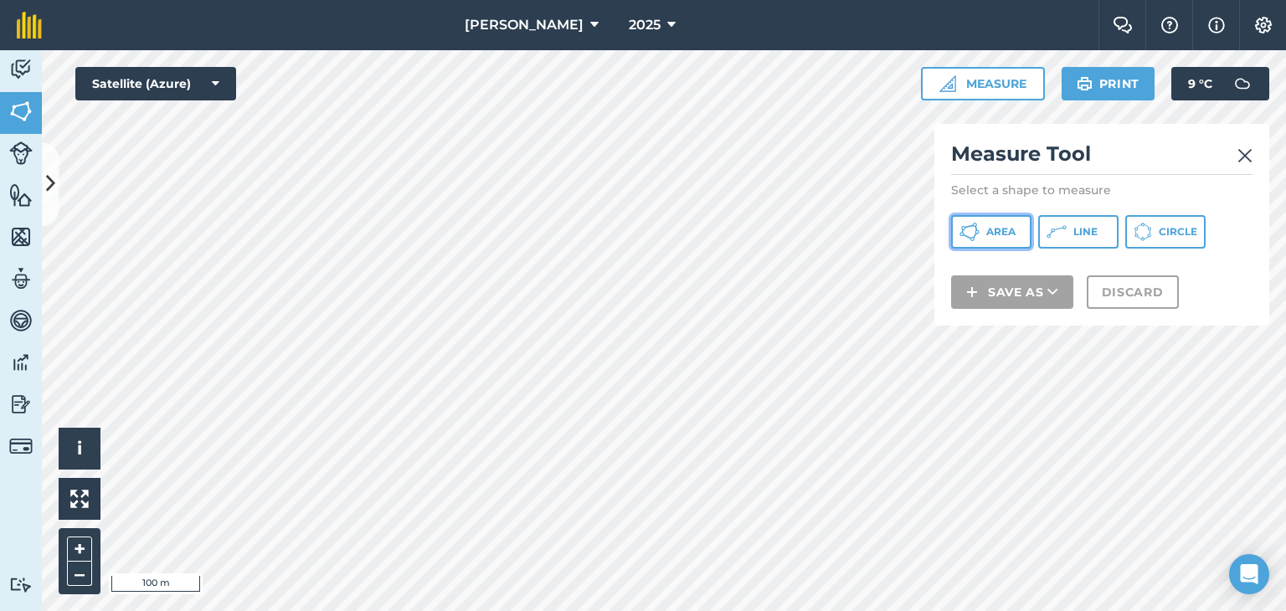
click at [1003, 232] on span "Area" at bounding box center [1000, 231] width 29 height 13
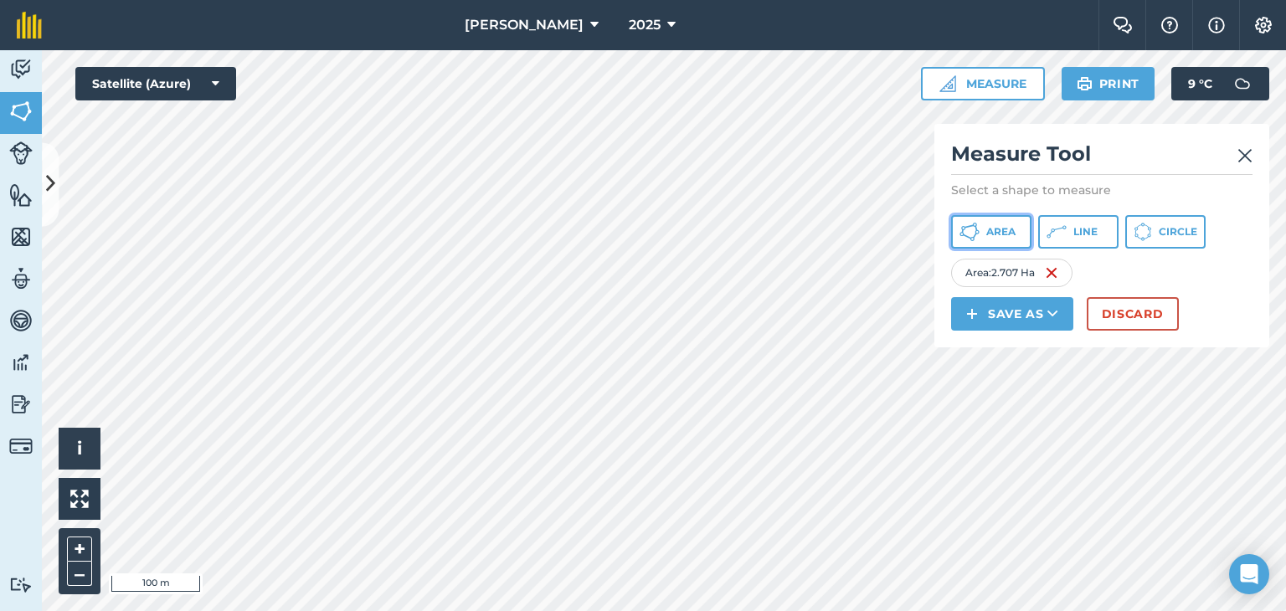
drag, startPoint x: 1008, startPoint y: 224, endPoint x: 954, endPoint y: 316, distance: 105.8
click at [1008, 236] on span "Area" at bounding box center [1000, 231] width 29 height 13
click at [1047, 309] on icon at bounding box center [1052, 313] width 11 height 17
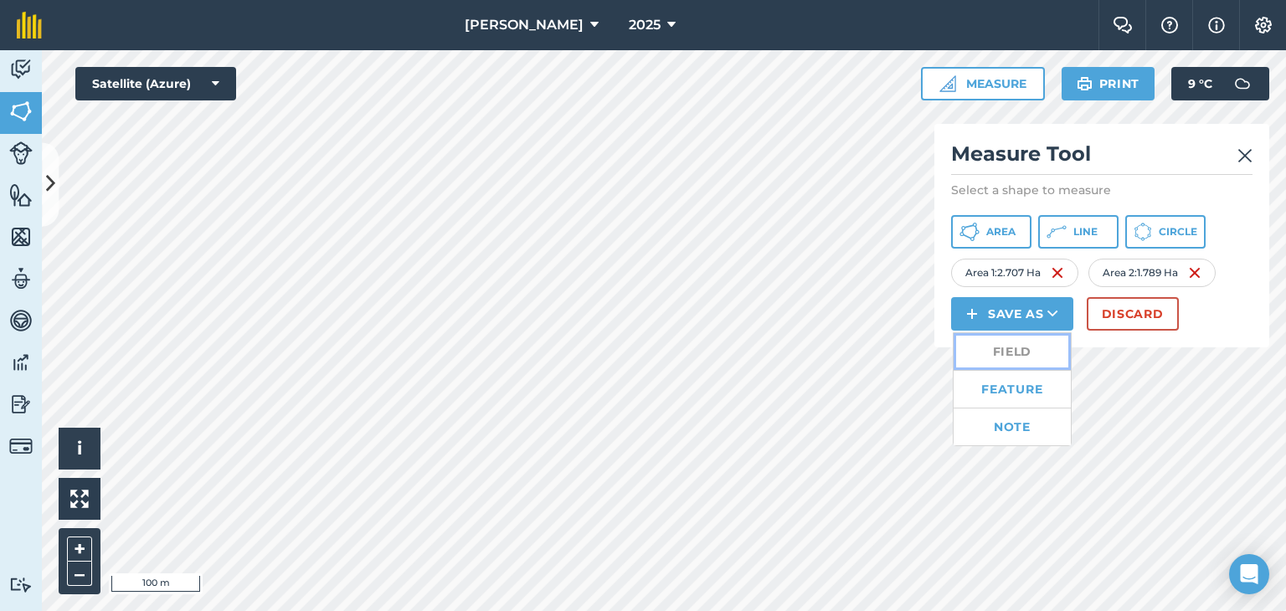
click at [1010, 352] on link "Field" at bounding box center [1011, 351] width 117 height 37
click at [1010, 350] on link "Field" at bounding box center [1011, 351] width 117 height 37
click at [1201, 269] on img at bounding box center [1194, 273] width 13 height 20
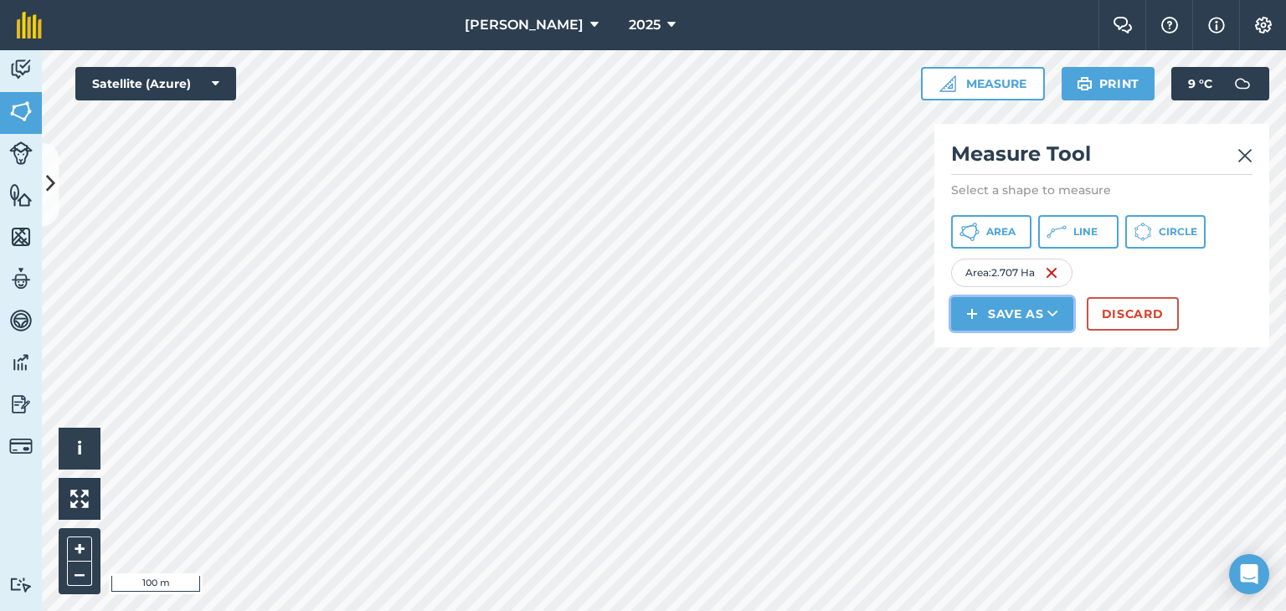
click at [1055, 309] on icon at bounding box center [1052, 313] width 11 height 17
click at [1035, 341] on link "Field" at bounding box center [1011, 351] width 117 height 37
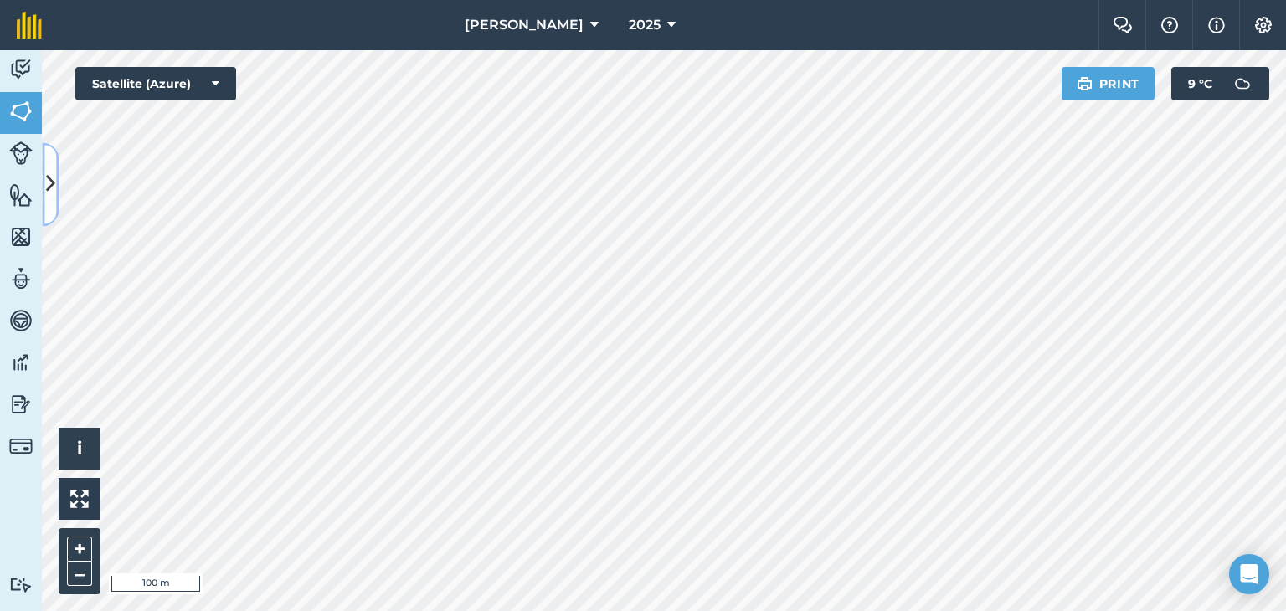
click at [50, 175] on icon at bounding box center [50, 184] width 9 height 29
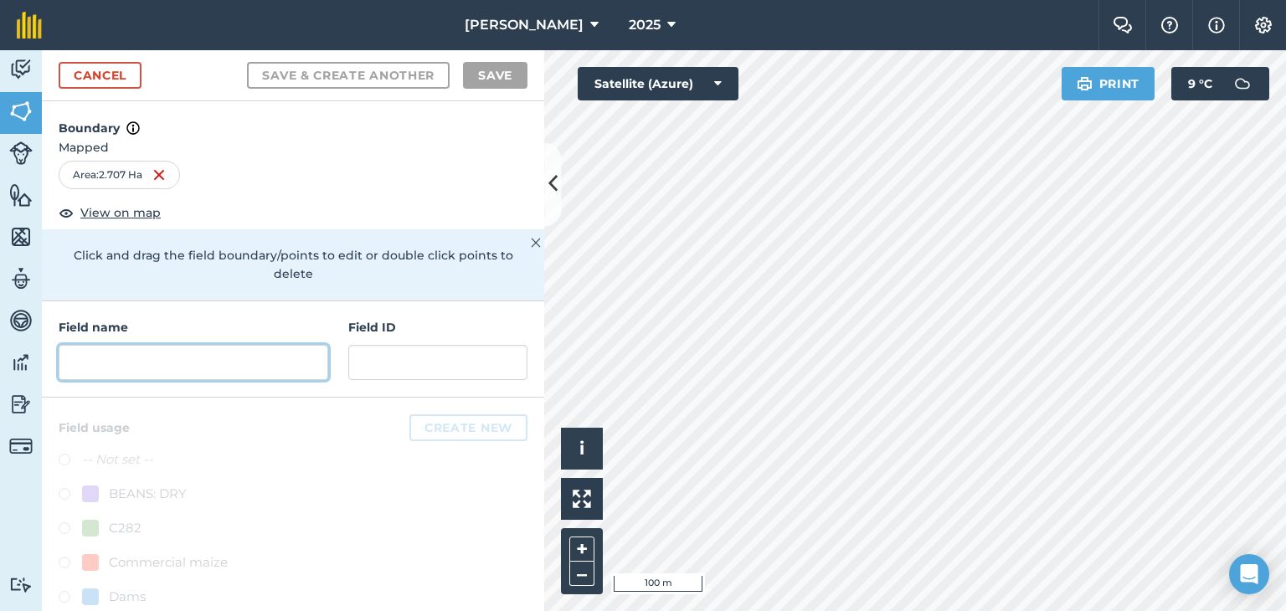
click at [88, 364] on input "text" at bounding box center [193, 362] width 269 height 35
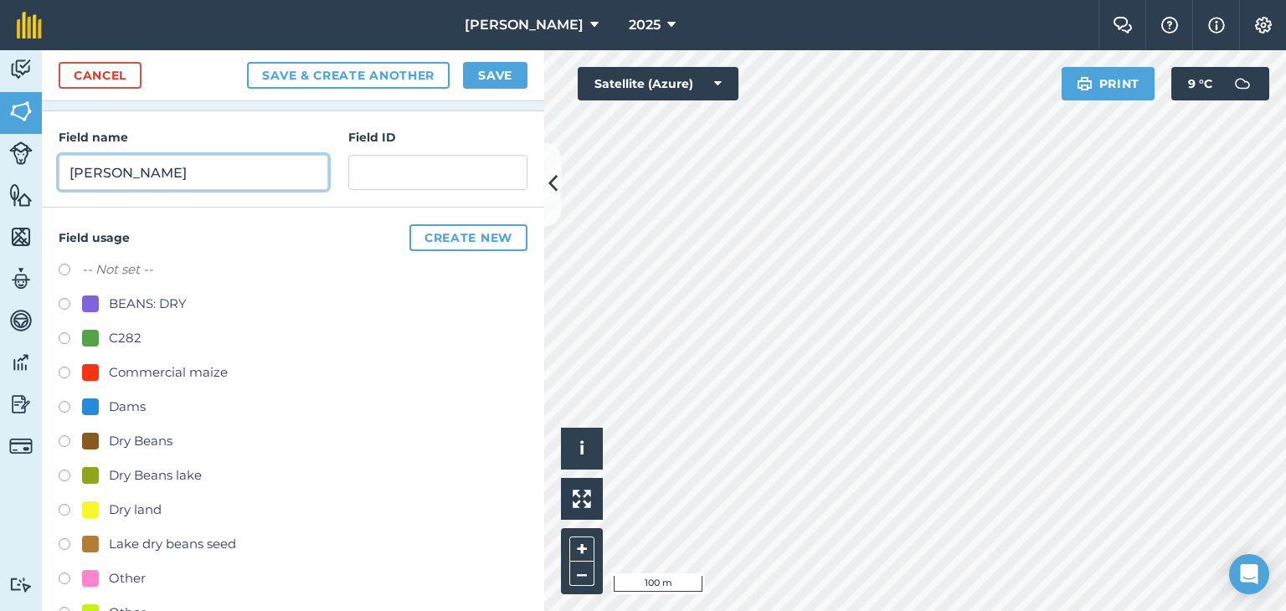
scroll to position [279, 0]
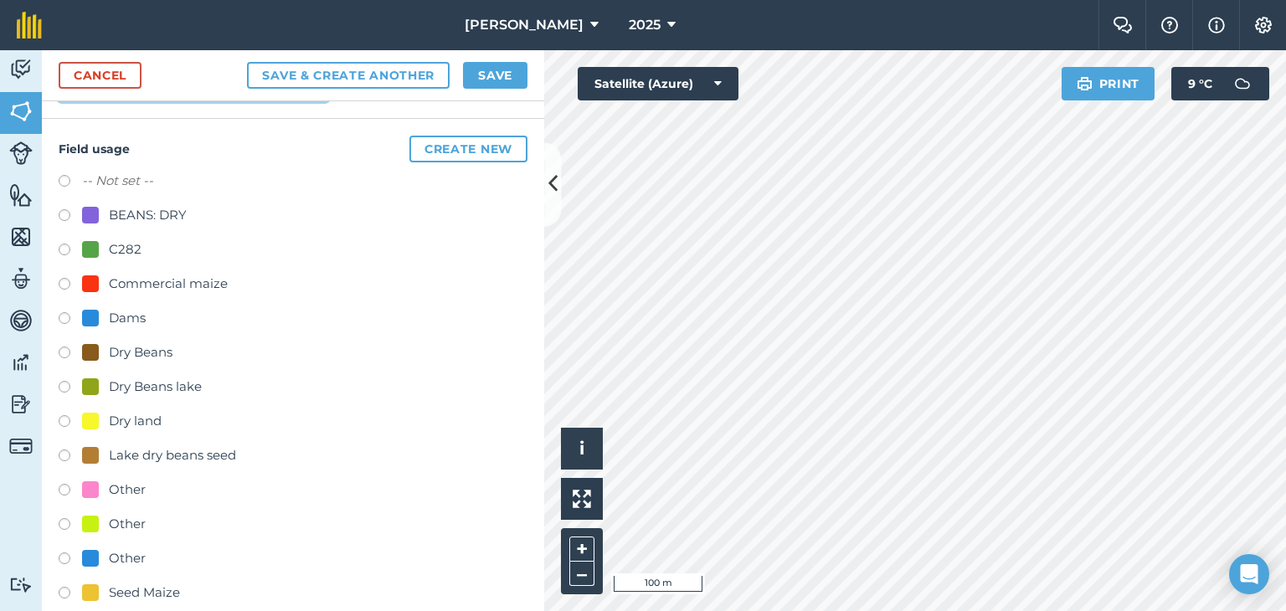
type input "[PERSON_NAME]"
click at [66, 484] on label at bounding box center [70, 492] width 23 height 17
radio input "true"
click at [511, 74] on button "Save" at bounding box center [495, 75] width 64 height 27
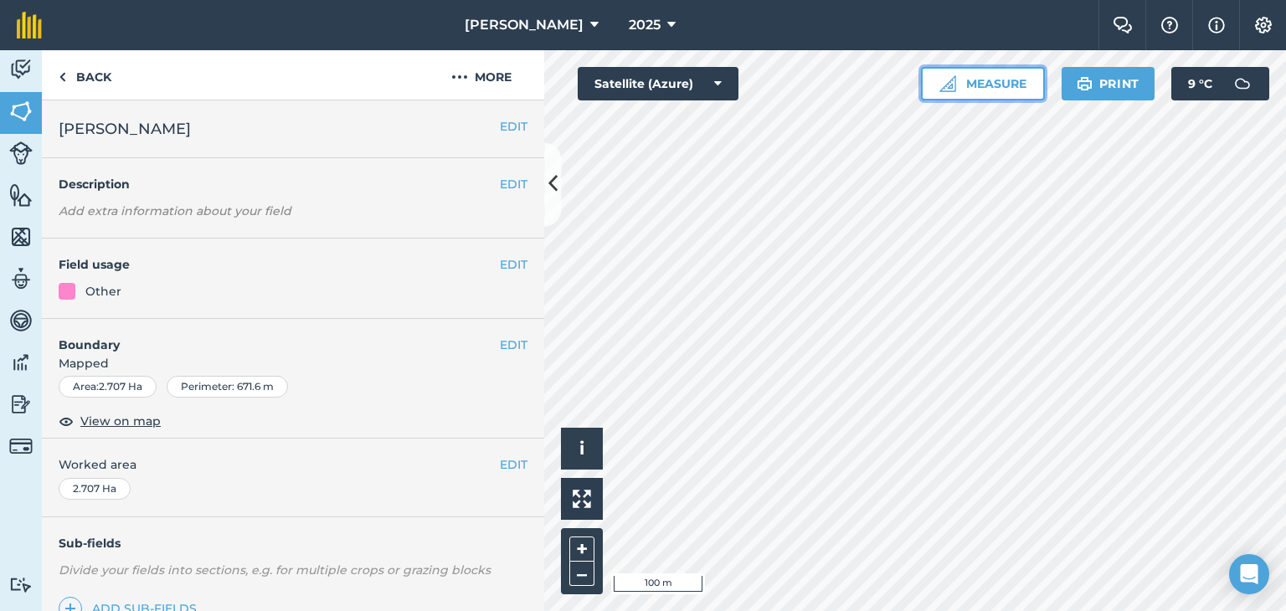
click at [998, 90] on button "Measure" at bounding box center [983, 83] width 124 height 33
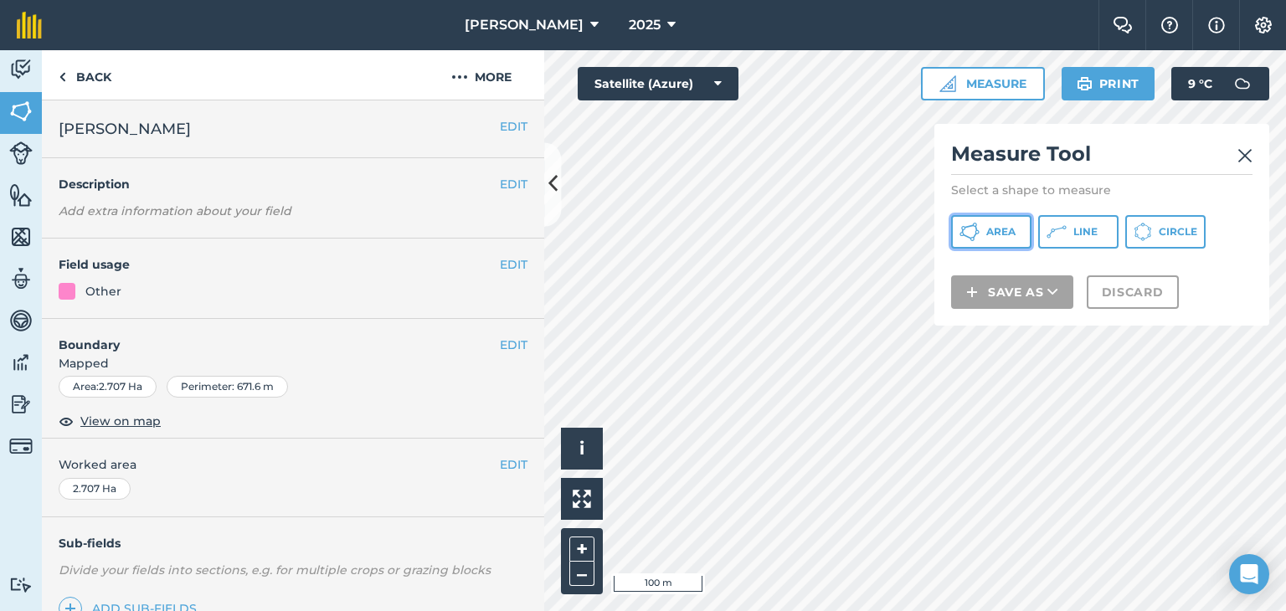
click at [1001, 228] on span "Area" at bounding box center [1000, 231] width 29 height 13
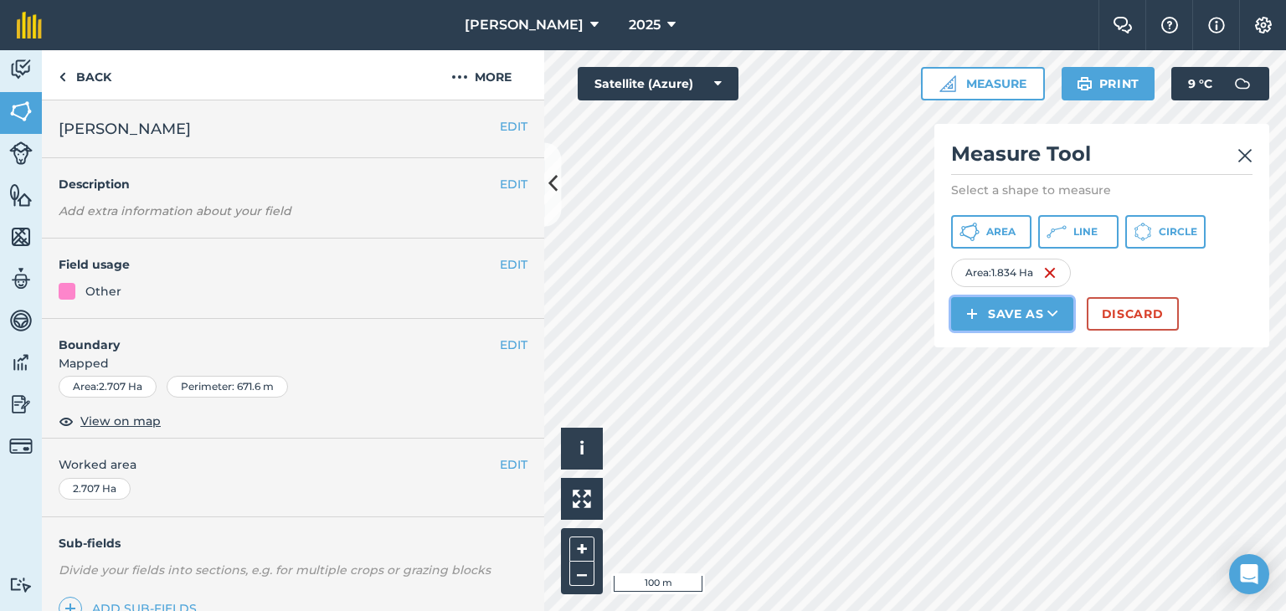
click at [1054, 309] on icon at bounding box center [1052, 313] width 11 height 17
click at [1019, 346] on link "Field" at bounding box center [1011, 351] width 117 height 37
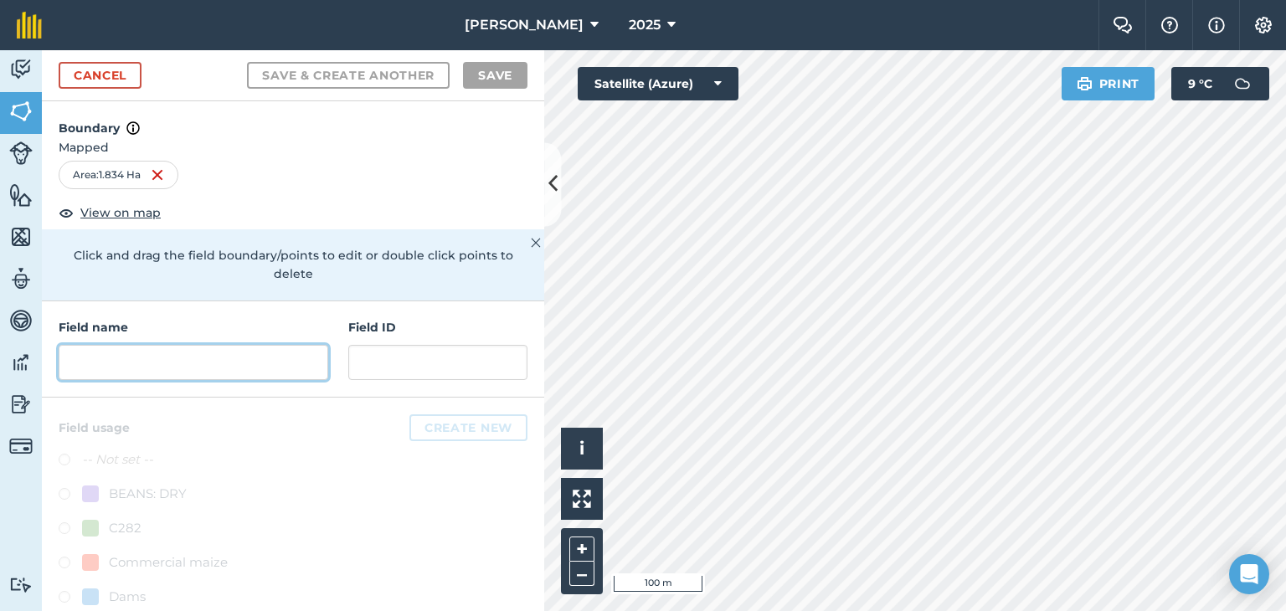
click at [87, 356] on input "text" at bounding box center [193, 362] width 269 height 35
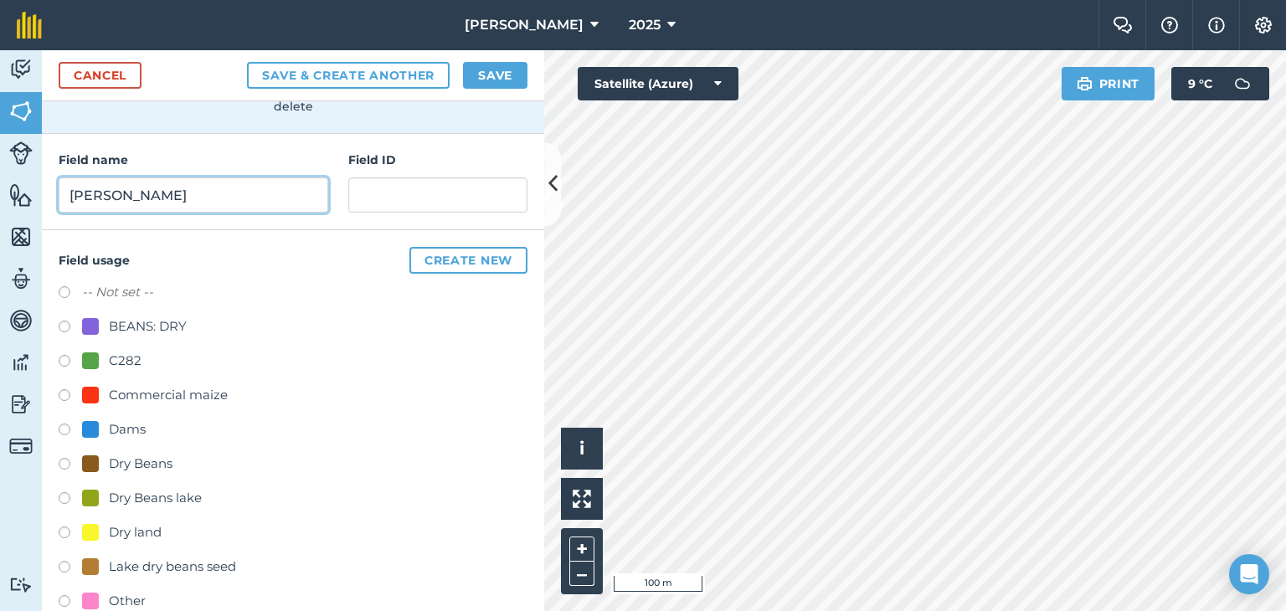
scroll to position [190, 0]
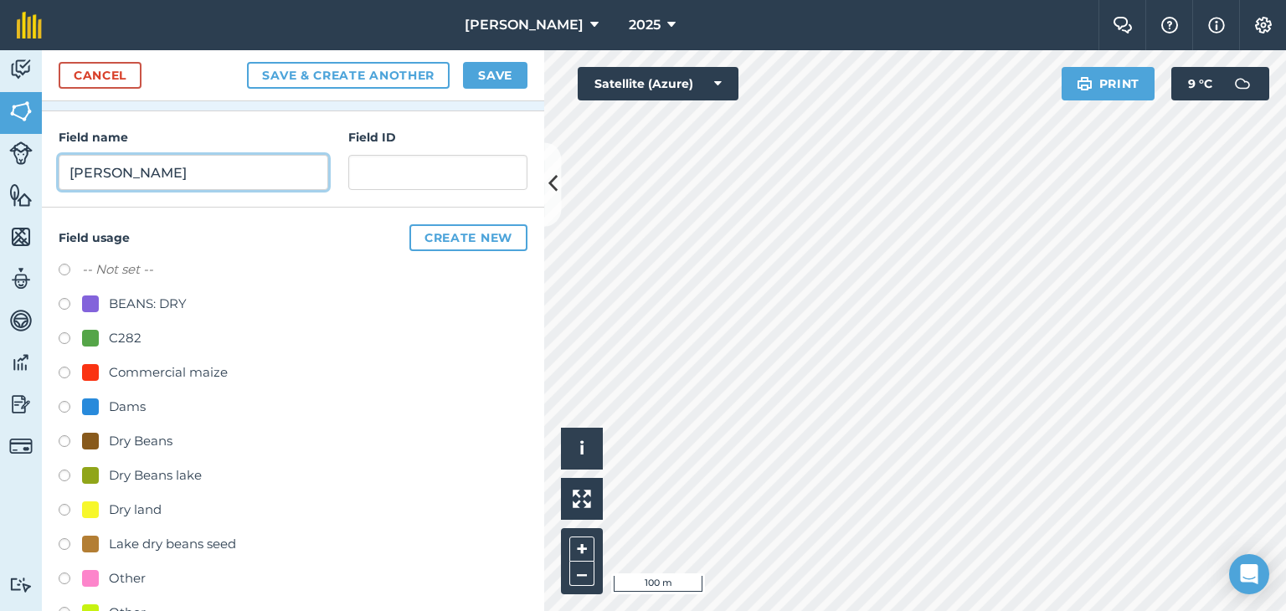
type input "[PERSON_NAME]"
click at [59, 573] on label at bounding box center [70, 580] width 23 height 17
radio input "true"
click at [509, 68] on button "Save" at bounding box center [495, 75] width 64 height 27
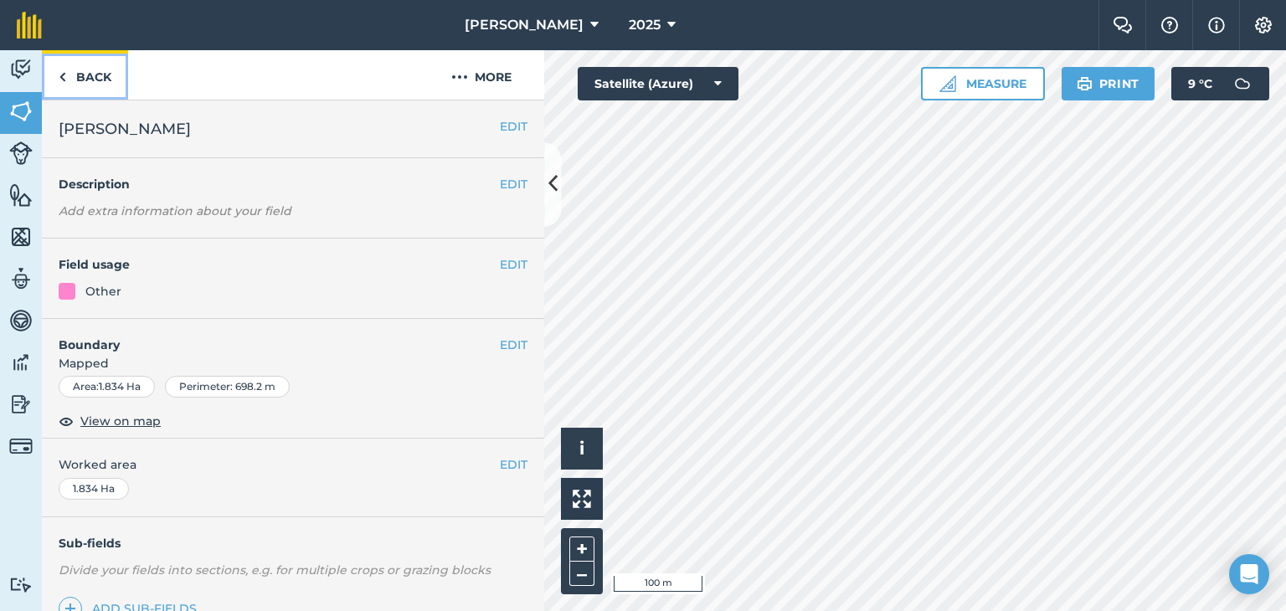
click at [73, 72] on link "Back" at bounding box center [85, 74] width 86 height 49
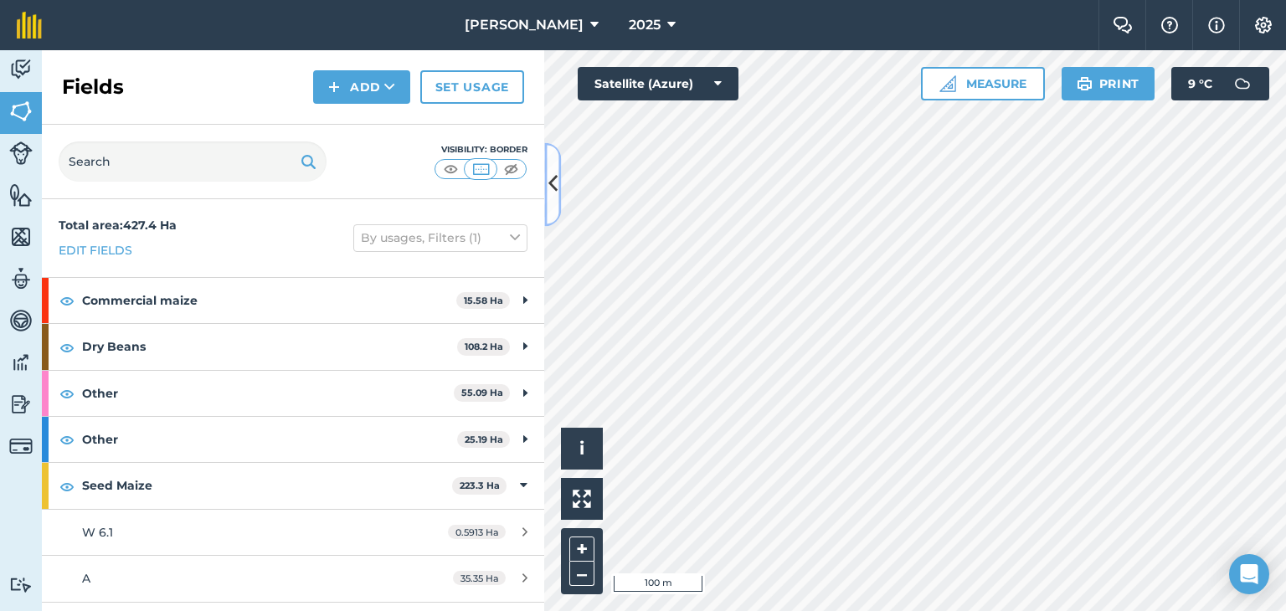
click at [549, 185] on icon at bounding box center [552, 184] width 9 height 29
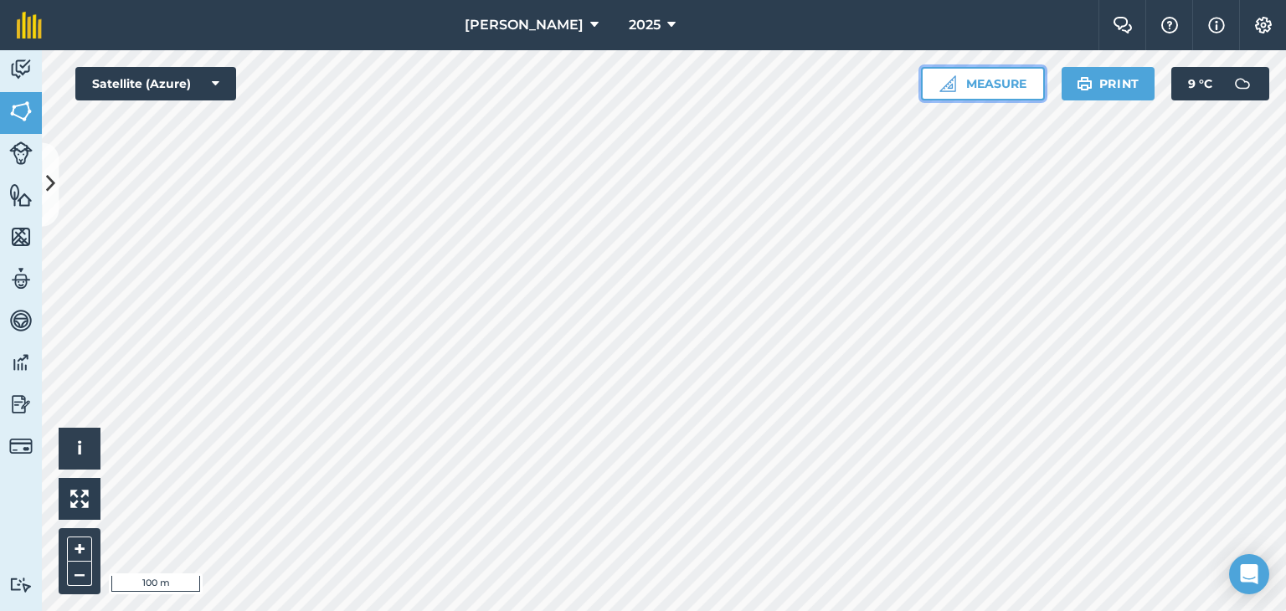
click at [998, 78] on button "Measure" at bounding box center [983, 83] width 124 height 33
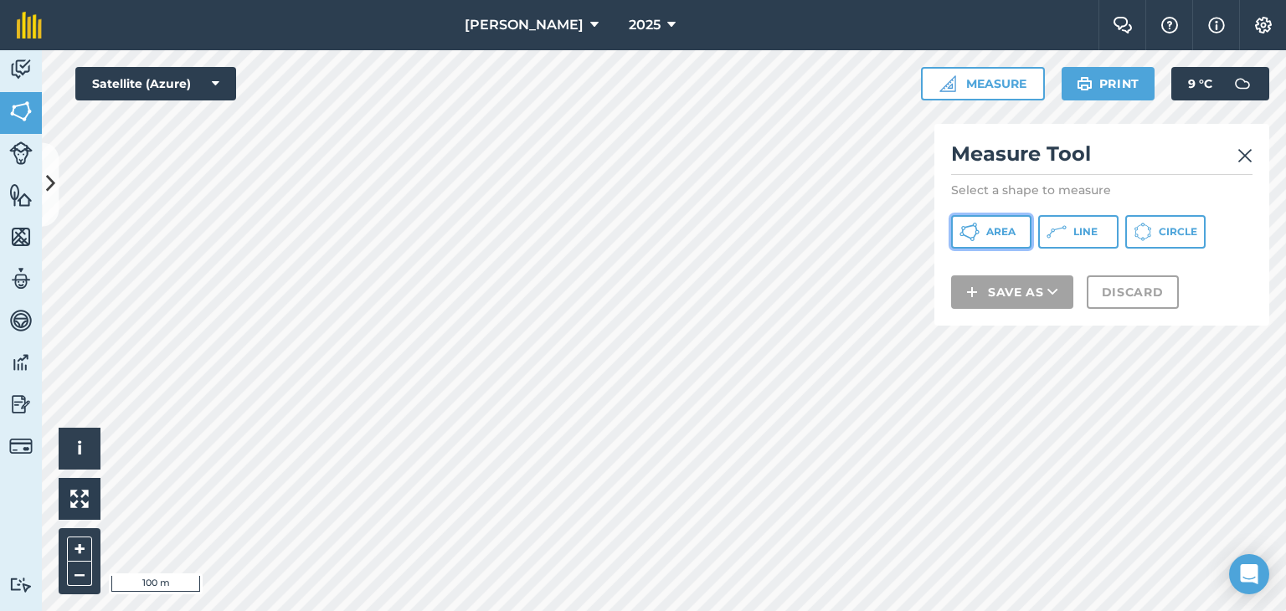
click at [1003, 232] on span "Area" at bounding box center [1000, 231] width 29 height 13
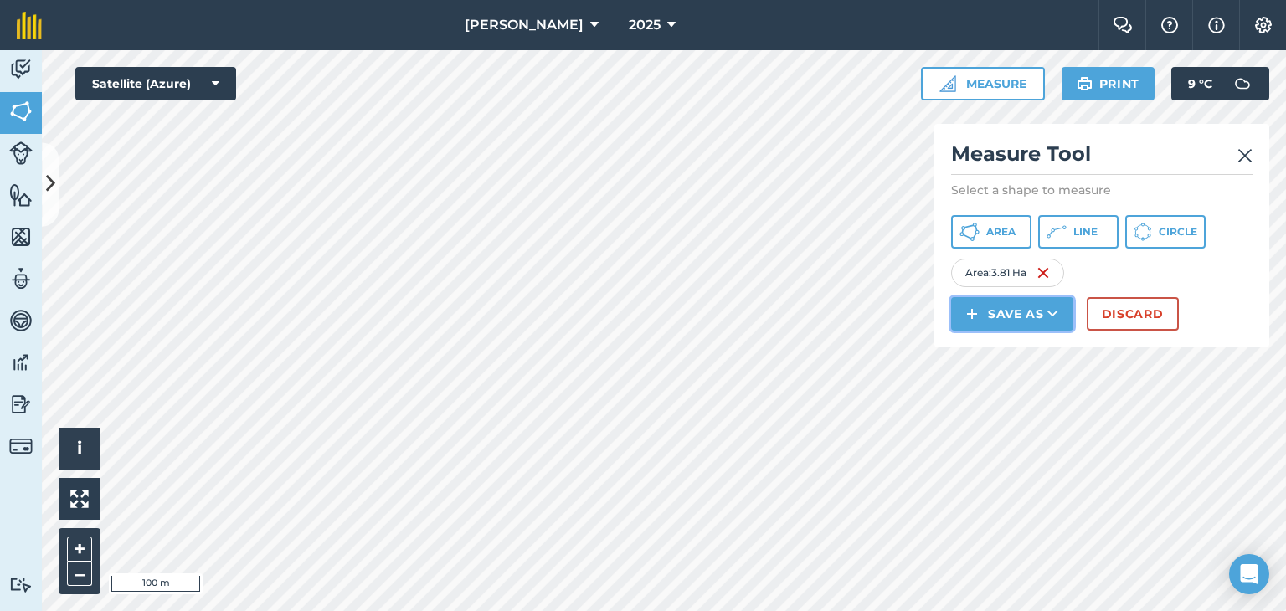
click at [1055, 308] on icon at bounding box center [1052, 313] width 11 height 17
click at [1029, 349] on link "Field" at bounding box center [1011, 351] width 117 height 37
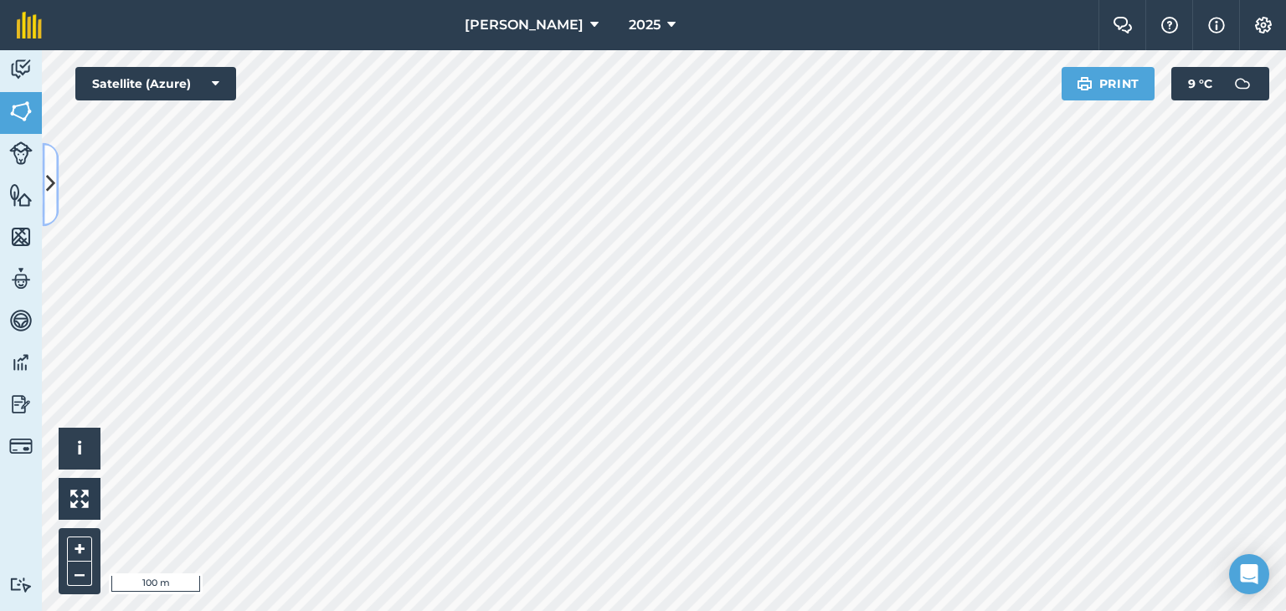
click at [44, 174] on button at bounding box center [50, 184] width 17 height 84
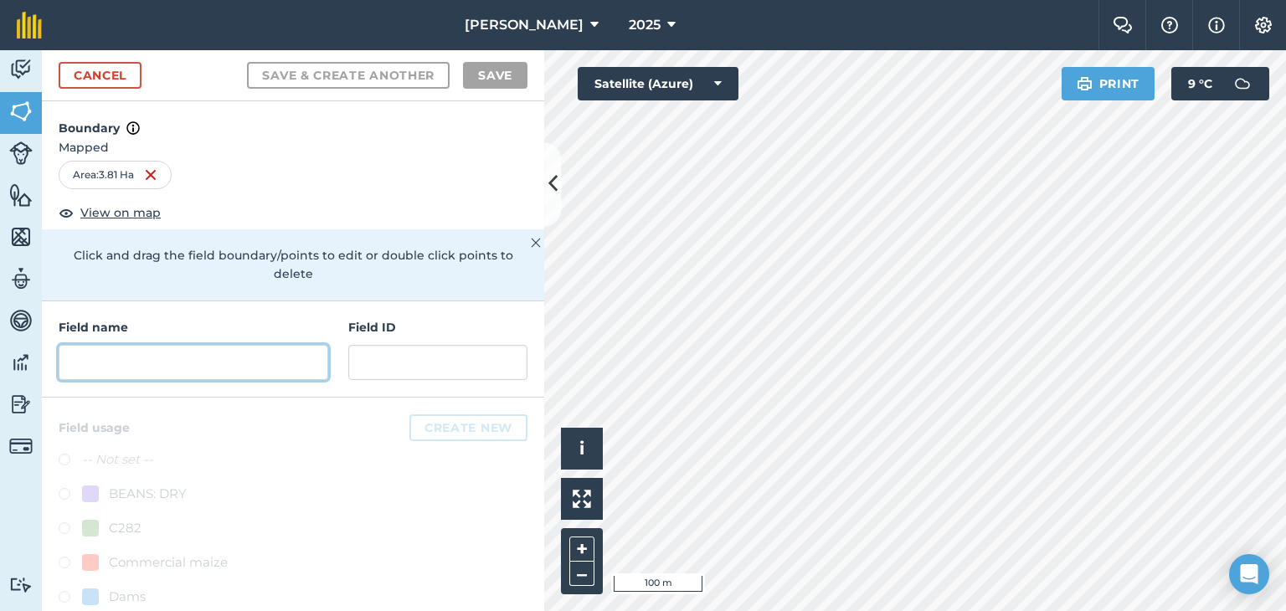
click at [123, 369] on input "text" at bounding box center [193, 362] width 269 height 35
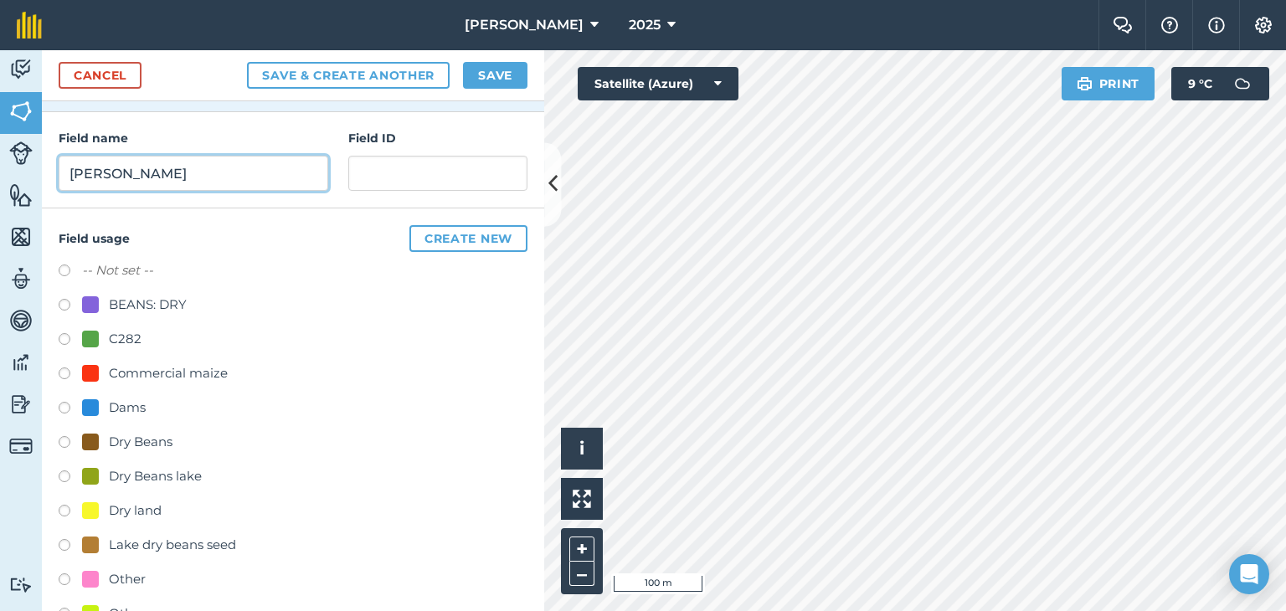
scroll to position [223, 0]
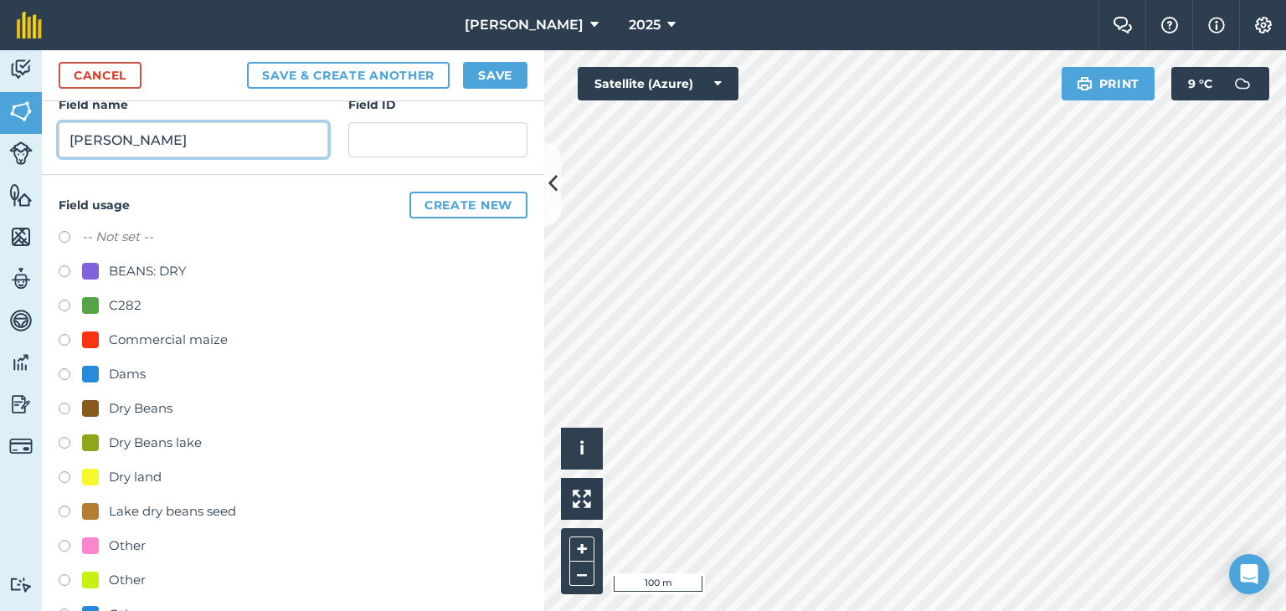
type input "[PERSON_NAME]"
click at [59, 541] on label at bounding box center [70, 548] width 23 height 17
radio input "true"
click at [512, 59] on div "Cancel Save & Create Another Save" at bounding box center [293, 75] width 502 height 51
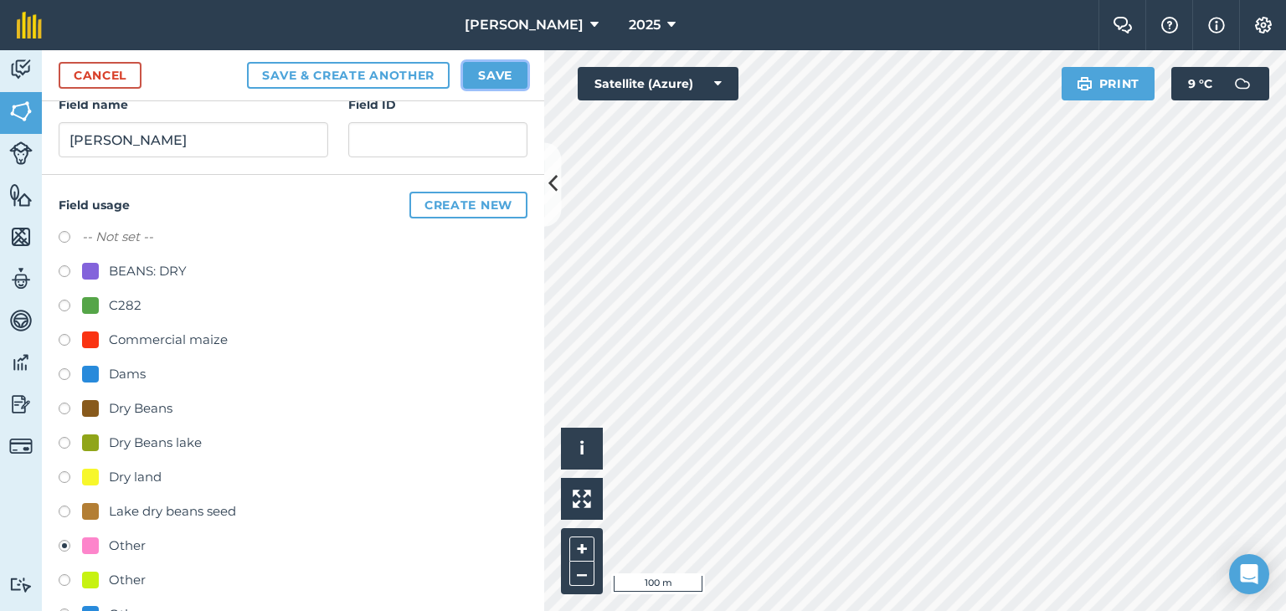
click at [512, 65] on button "Save" at bounding box center [495, 75] width 64 height 27
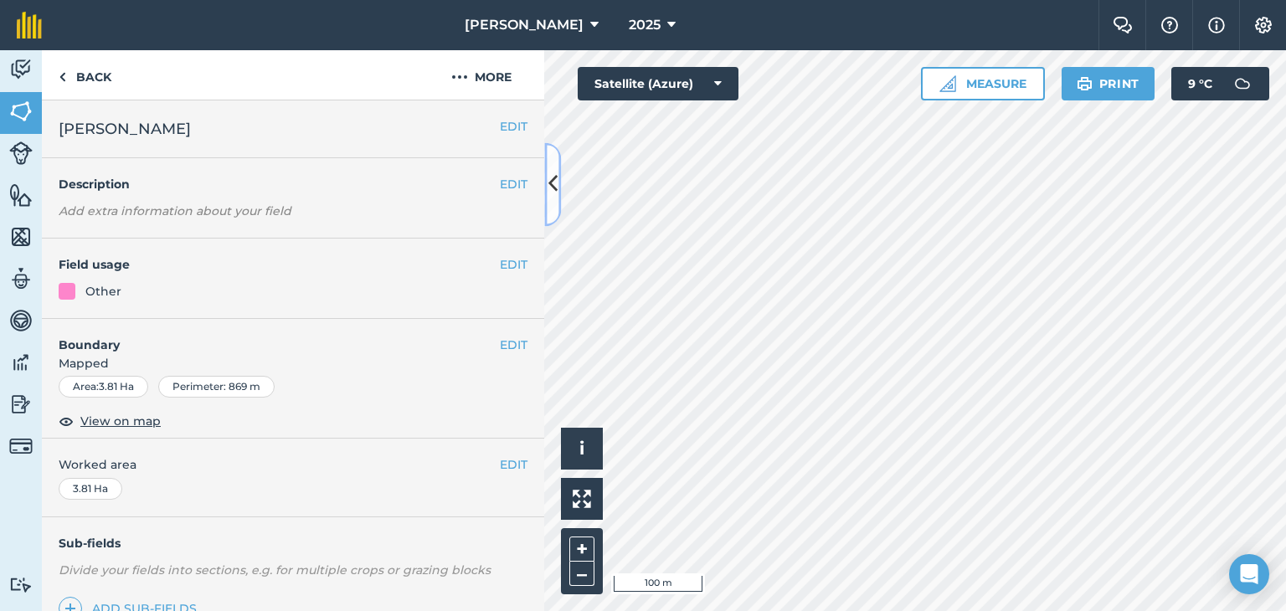
click at [556, 178] on icon at bounding box center [552, 184] width 9 height 29
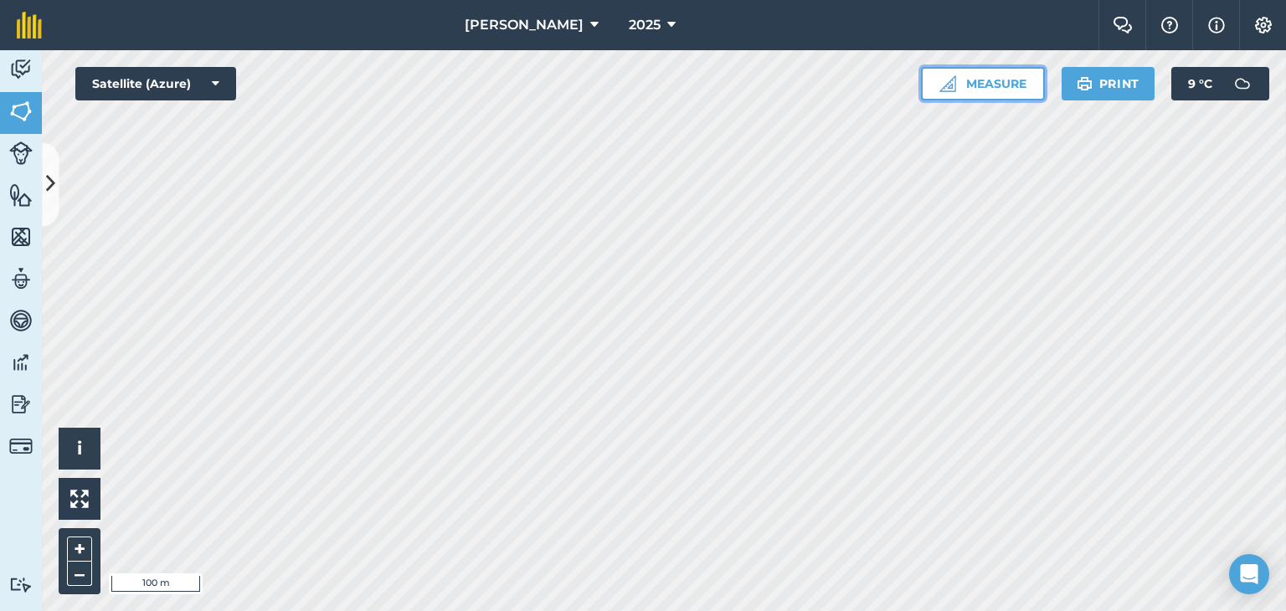
click at [1014, 82] on button "Measure" at bounding box center [983, 83] width 124 height 33
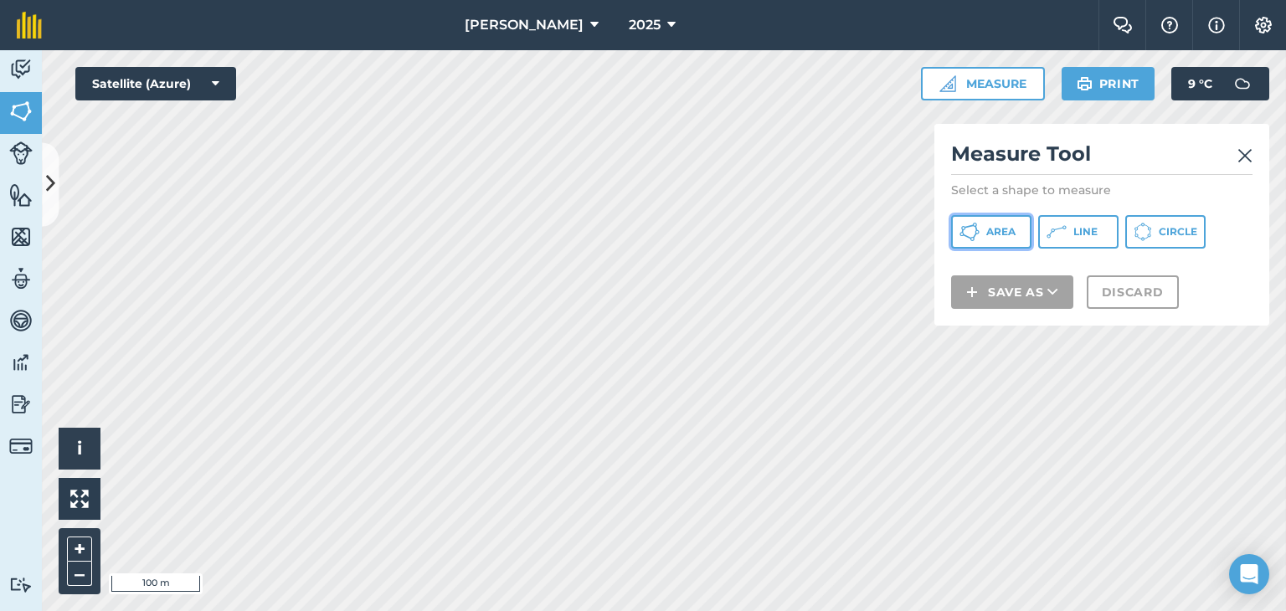
click at [995, 239] on button "Area" at bounding box center [991, 231] width 80 height 33
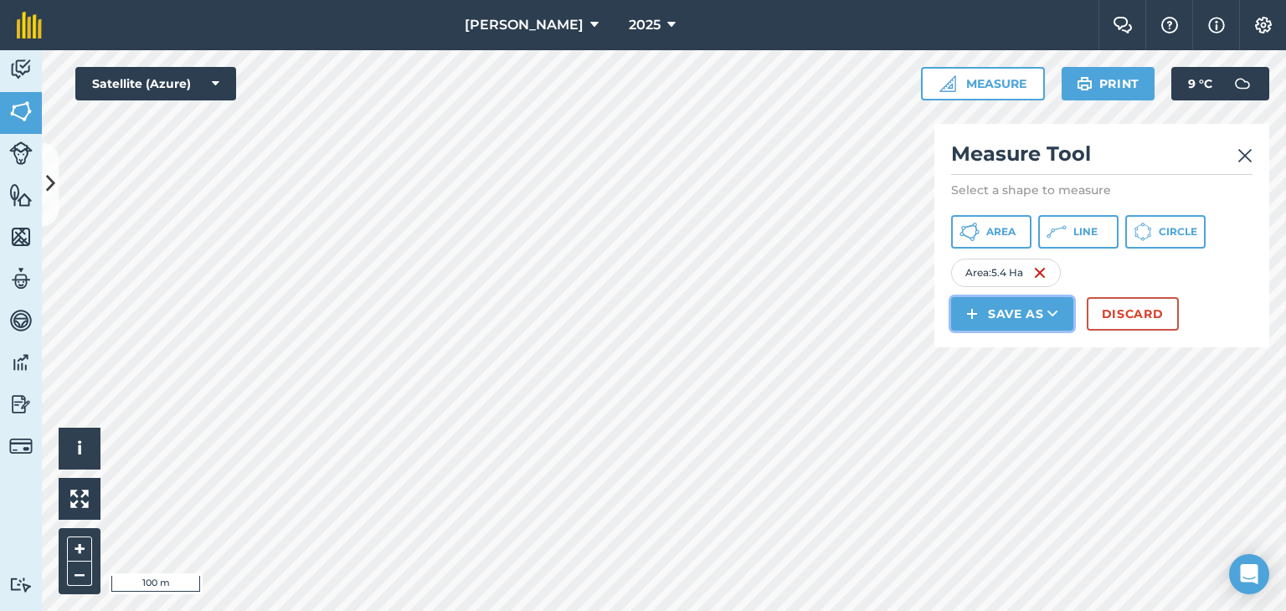
click at [1055, 312] on icon at bounding box center [1052, 313] width 11 height 17
click at [1008, 346] on link "Field" at bounding box center [1011, 351] width 117 height 37
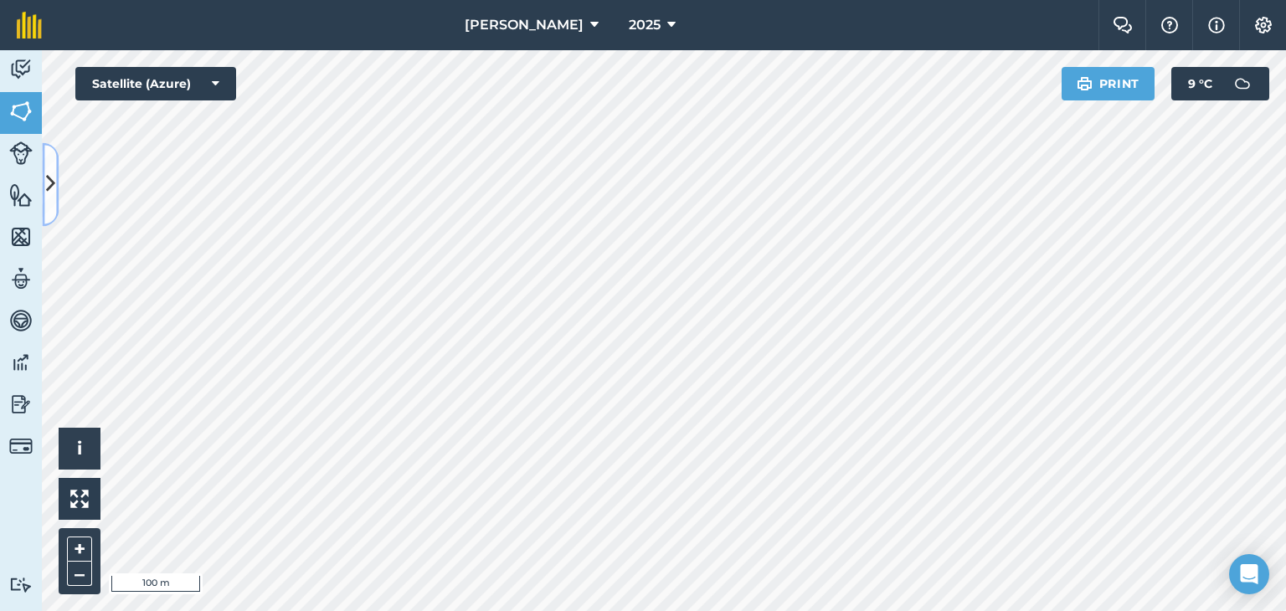
click at [57, 182] on button at bounding box center [50, 184] width 17 height 84
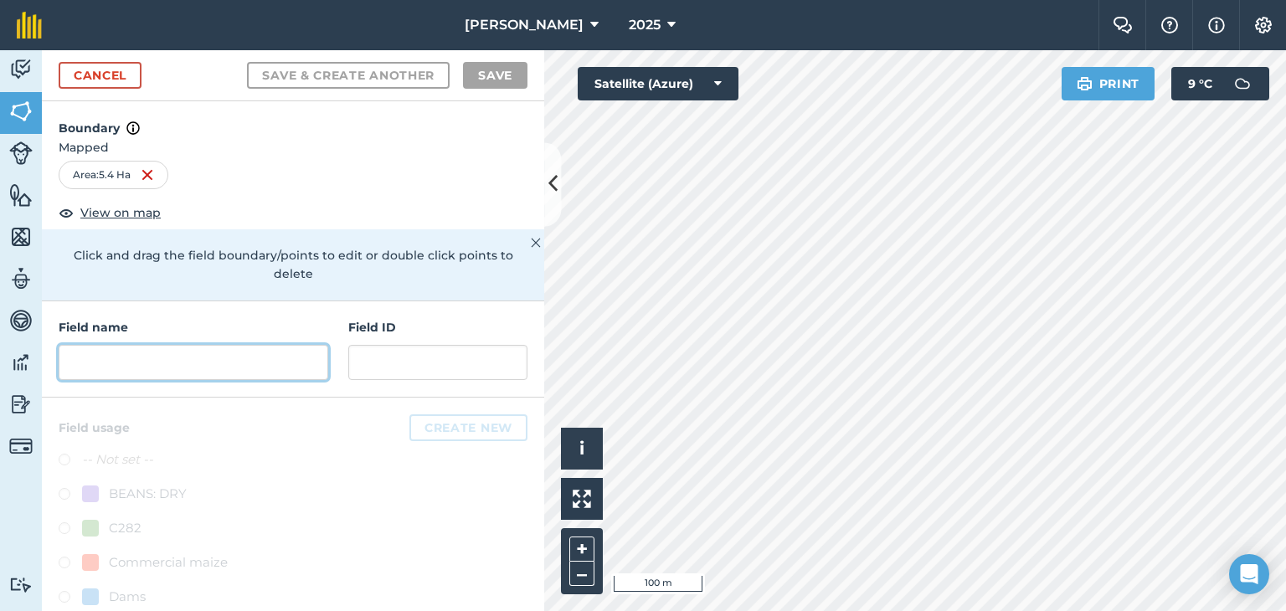
click at [121, 367] on input "text" at bounding box center [193, 362] width 269 height 35
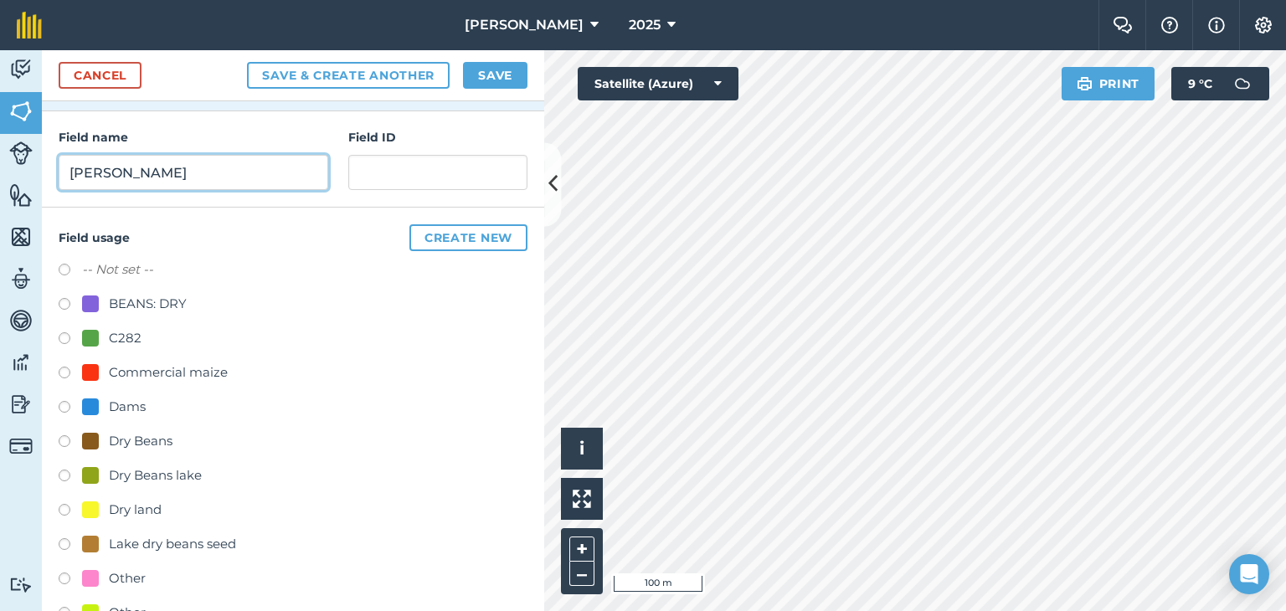
scroll to position [300, 0]
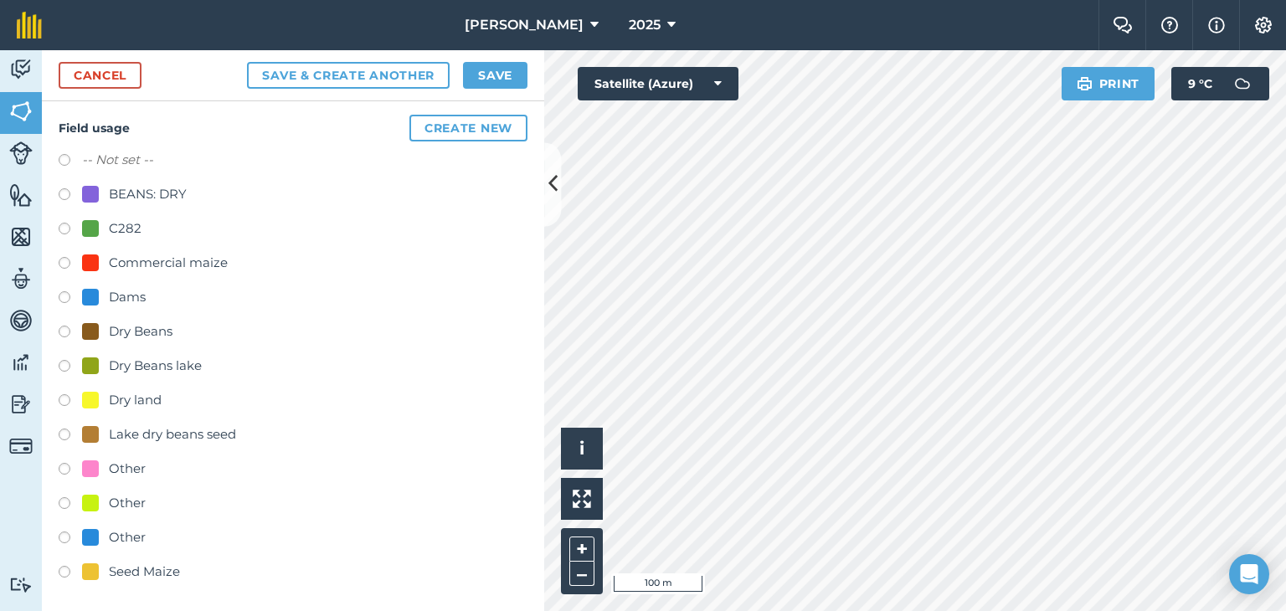
type input "[PERSON_NAME]"
click at [60, 464] on label at bounding box center [70, 471] width 23 height 17
radio input "true"
click at [497, 71] on button "Save" at bounding box center [495, 75] width 64 height 27
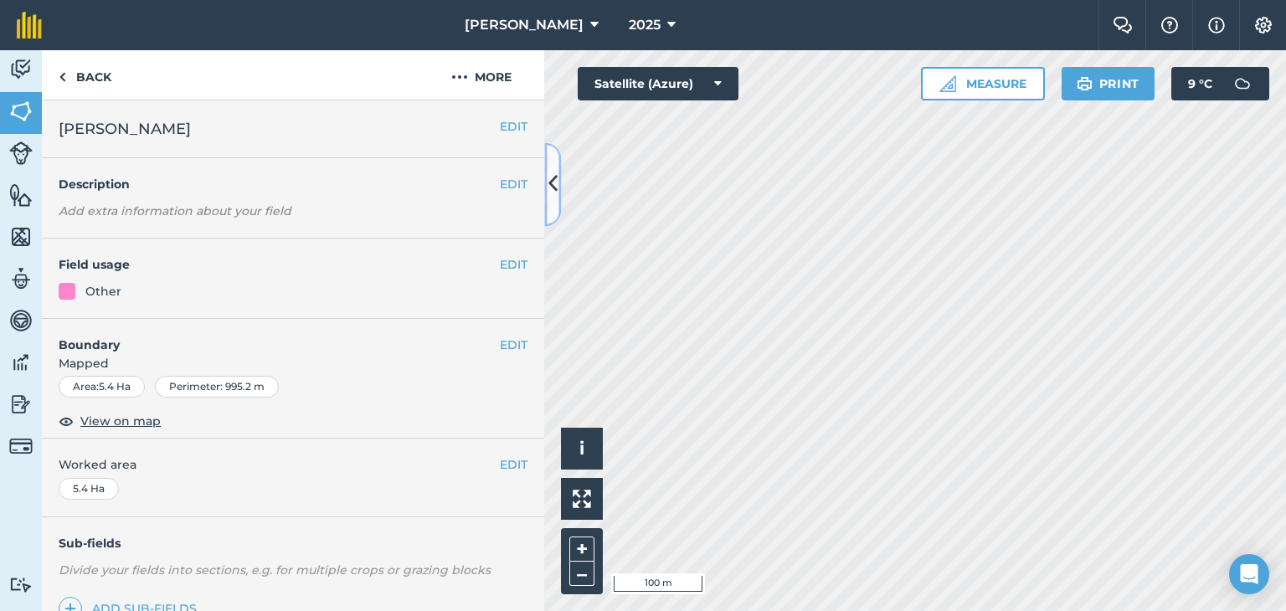
click at [552, 180] on icon at bounding box center [552, 184] width 9 height 29
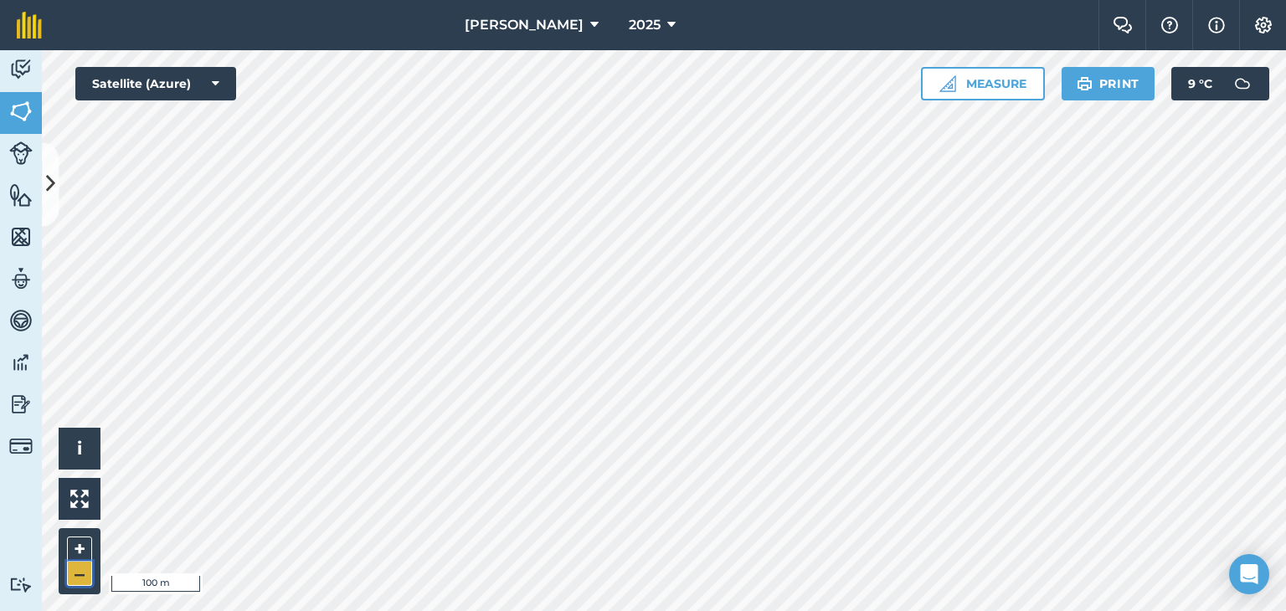
click at [77, 575] on button "–" at bounding box center [79, 574] width 25 height 24
click at [77, 572] on button "–" at bounding box center [79, 574] width 25 height 24
click at [77, 571] on button "–" at bounding box center [79, 574] width 25 height 24
click at [77, 569] on button "–" at bounding box center [79, 574] width 25 height 24
click at [79, 541] on button "+" at bounding box center [79, 548] width 25 height 25
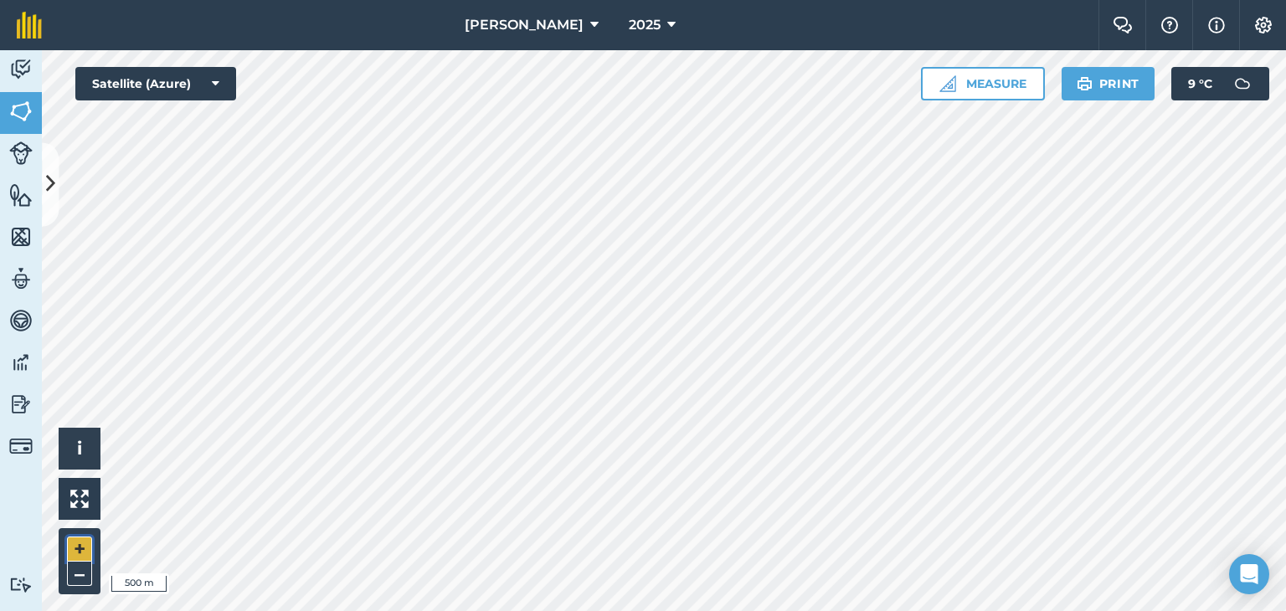
click at [79, 541] on button "+" at bounding box center [79, 548] width 25 height 25
